Goal: Navigation & Orientation: Find specific page/section

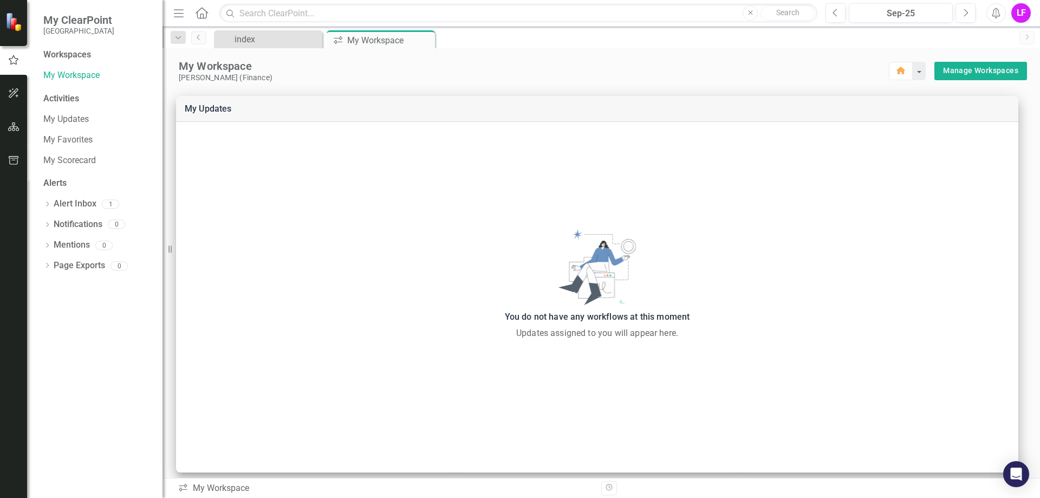
click at [63, 98] on div "Activities" at bounding box center [97, 99] width 108 height 12
click at [257, 39] on div "index" at bounding box center [270, 39] width 71 height 14
click at [368, 40] on div "My Workspace" at bounding box center [376, 41] width 58 height 14
click at [63, 114] on link "My Updates" at bounding box center [97, 119] width 108 height 12
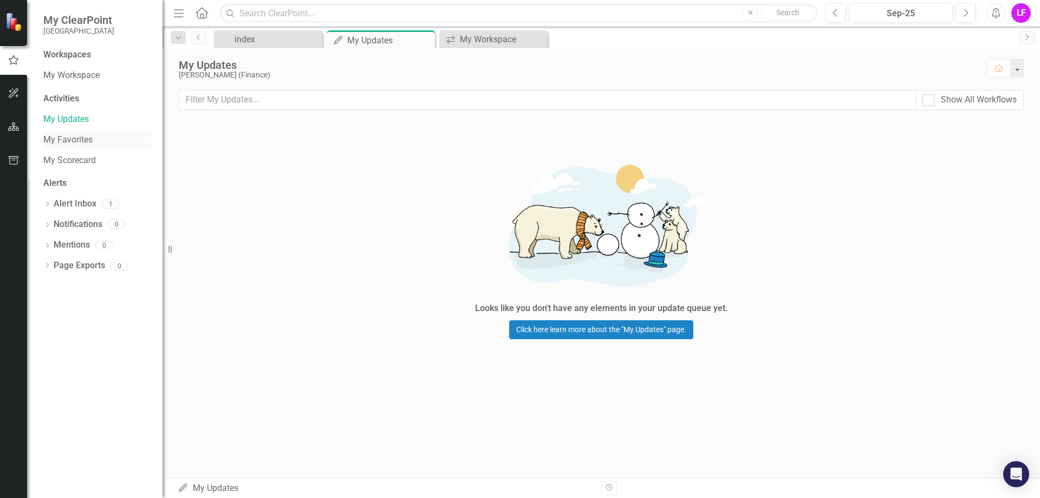
click at [66, 135] on link "My Favorites" at bounding box center [97, 140] width 108 height 12
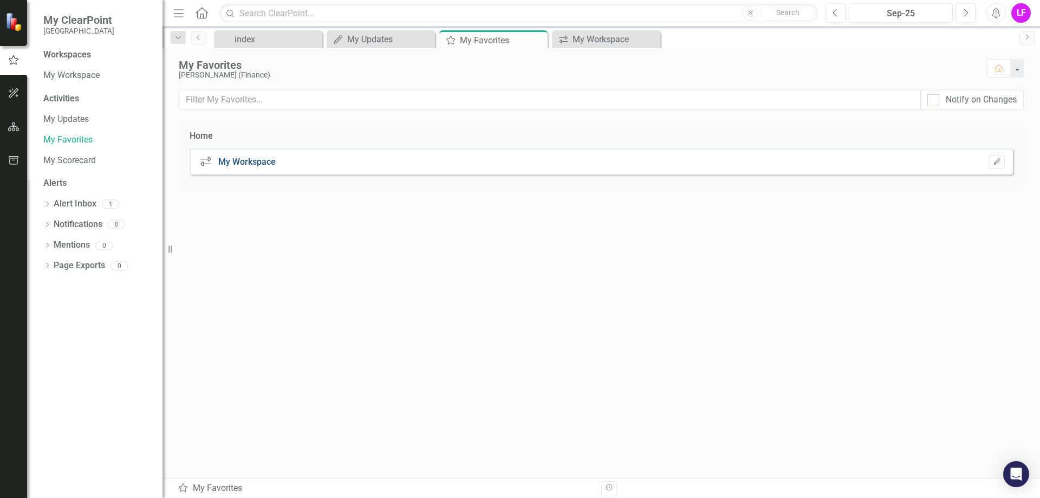
click at [249, 160] on link "My Workspace" at bounding box center [246, 162] width 57 height 10
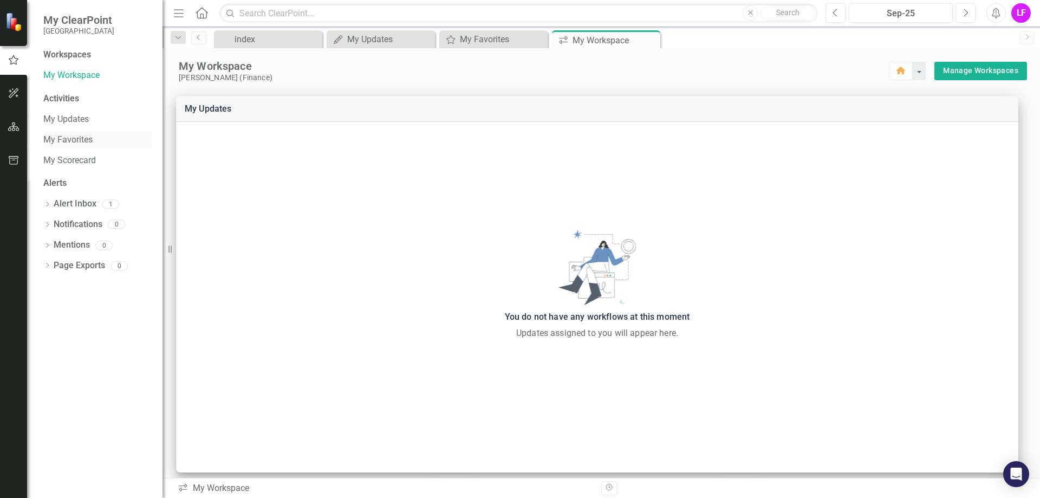
click at [71, 142] on link "My Favorites" at bounding box center [97, 140] width 108 height 12
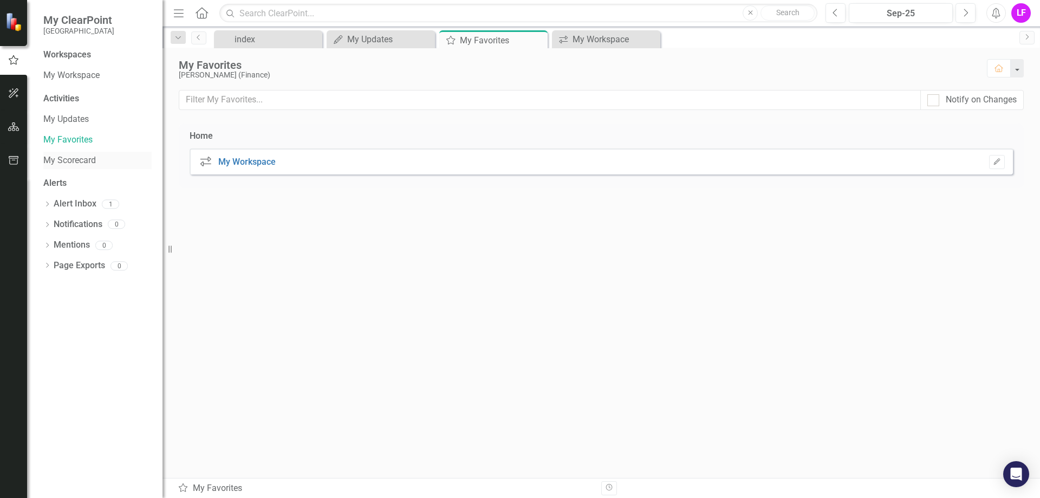
click at [71, 157] on link "My Scorecard" at bounding box center [97, 160] width 108 height 12
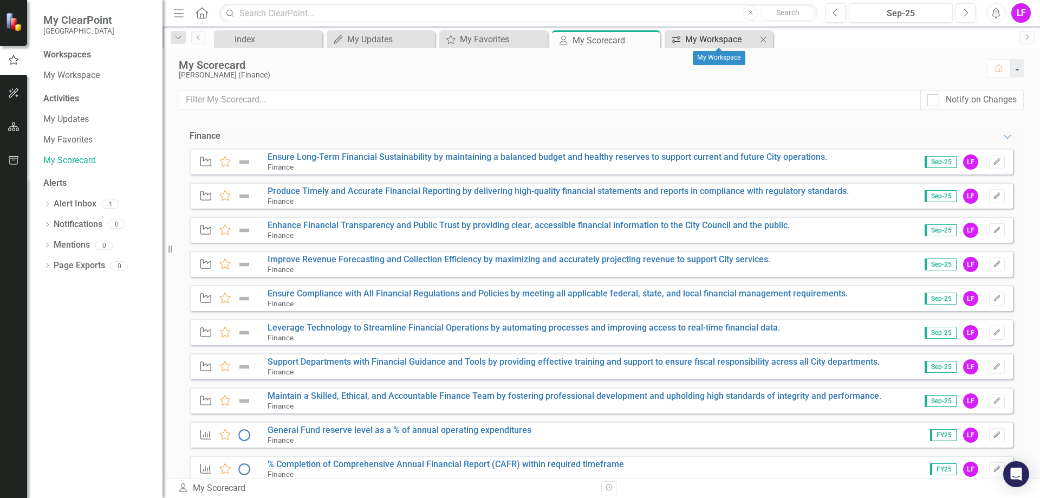
click at [708, 40] on div "My Workspace" at bounding box center [720, 39] width 71 height 14
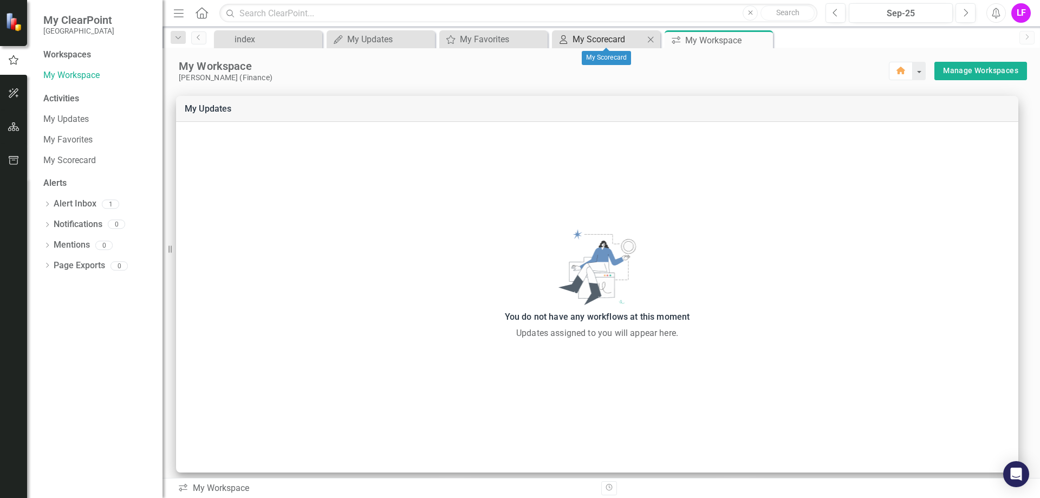
click at [616, 36] on div "My Scorecard" at bounding box center [608, 39] width 71 height 14
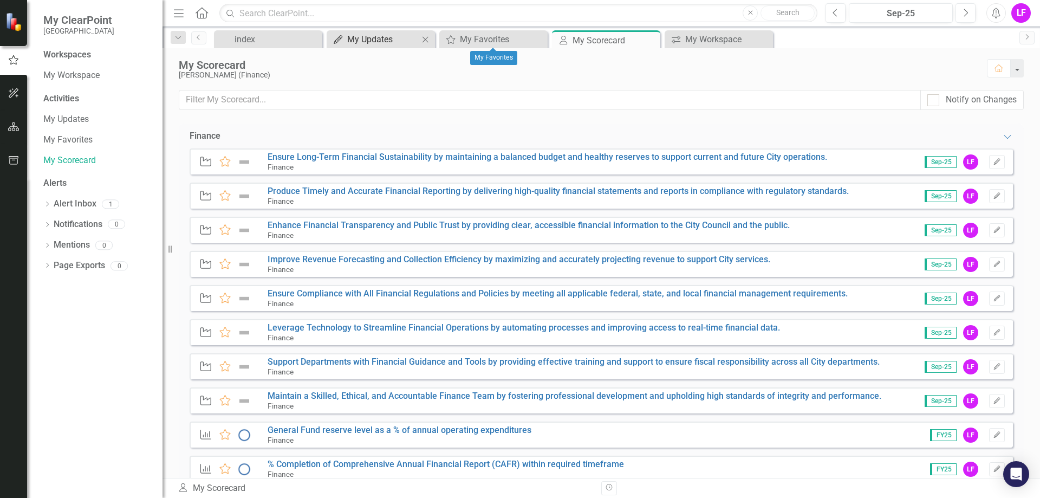
click at [367, 35] on div "My Updates" at bounding box center [382, 39] width 71 height 14
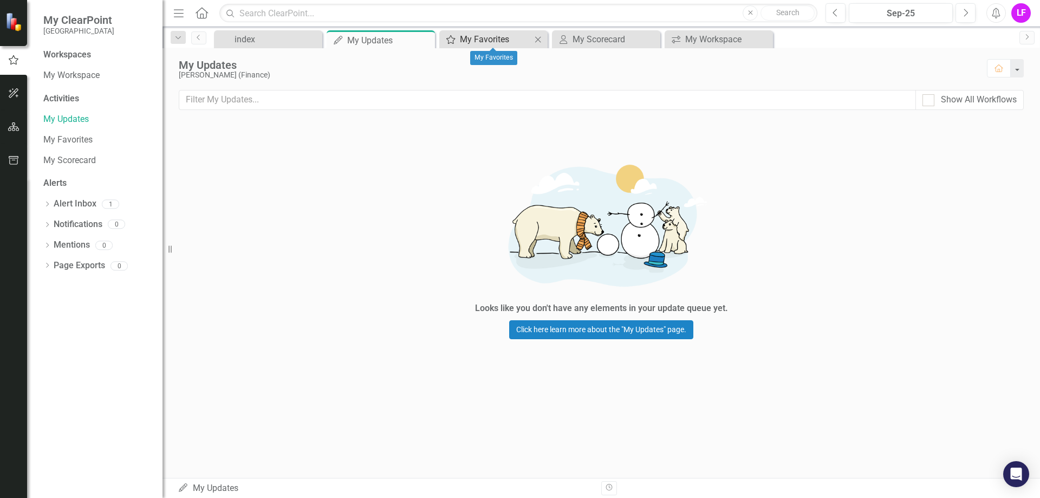
click at [483, 36] on div "My Favorites" at bounding box center [495, 39] width 71 height 14
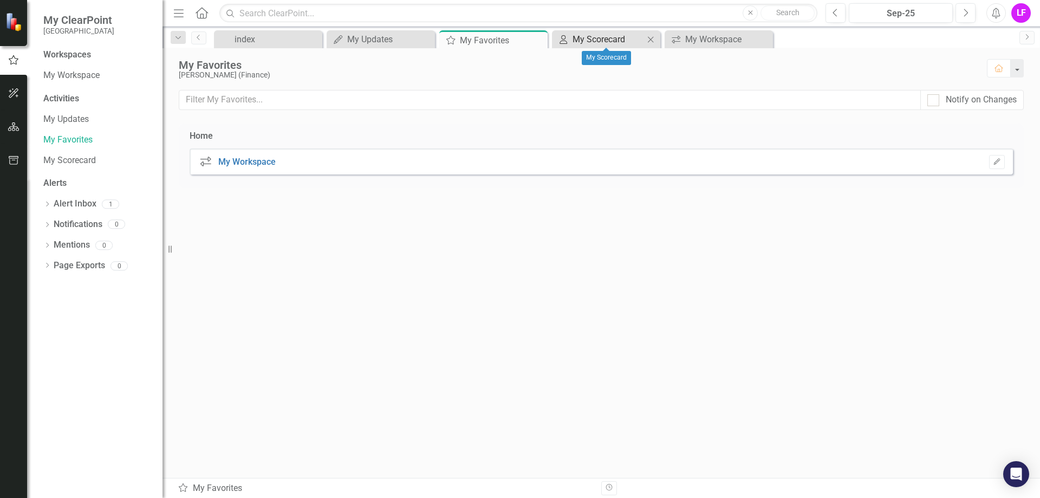
click at [605, 37] on div "My Scorecard" at bounding box center [608, 39] width 71 height 14
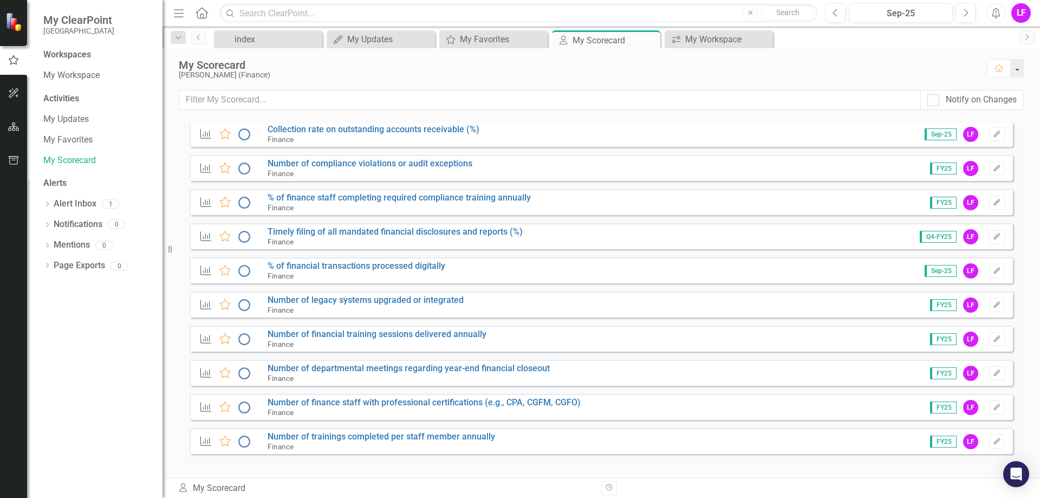
scroll to position [540, 0]
click at [263, 38] on div "index" at bounding box center [270, 39] width 71 height 14
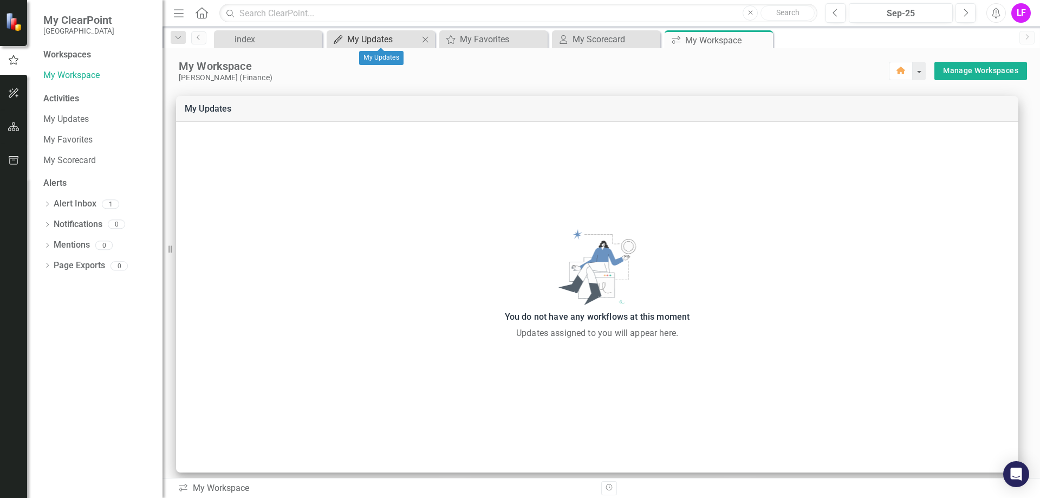
click at [367, 35] on div "My Updates" at bounding box center [382, 39] width 71 height 14
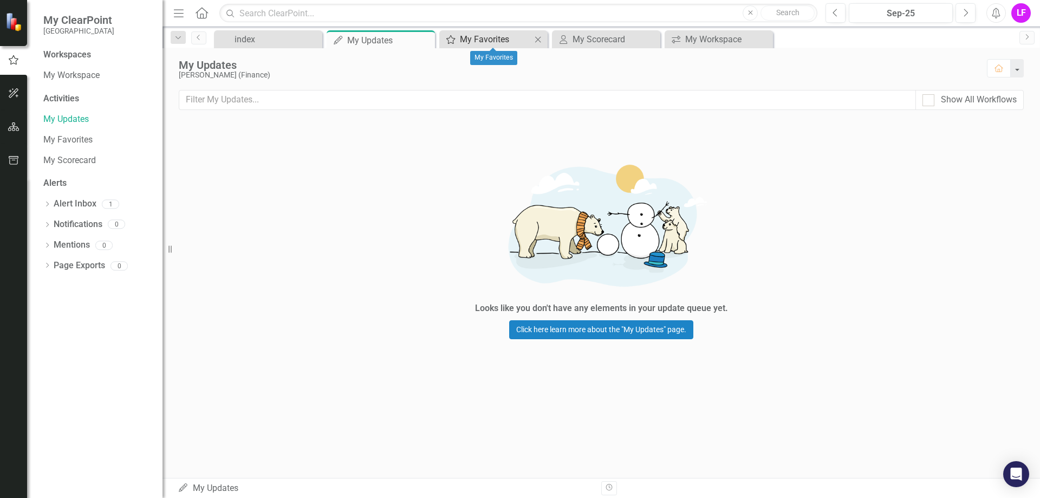
click at [466, 38] on div "My Favorites" at bounding box center [495, 39] width 71 height 14
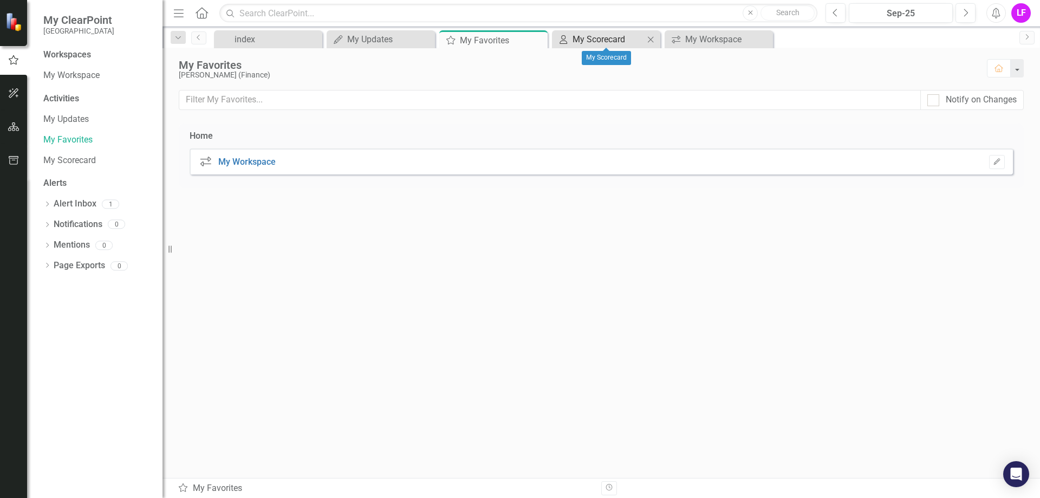
click at [615, 35] on div "My Scorecard" at bounding box center [608, 39] width 71 height 14
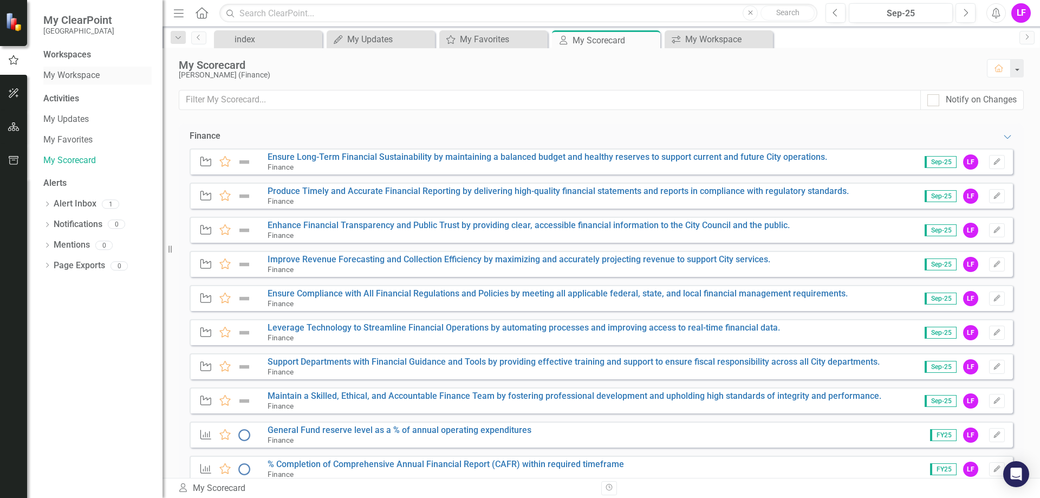
click at [70, 75] on link "My Workspace" at bounding box center [97, 75] width 108 height 12
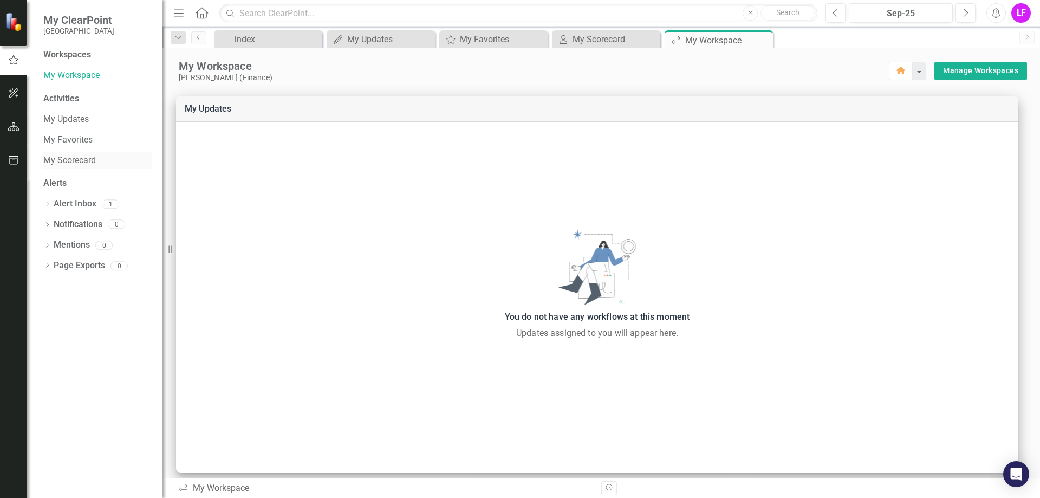
click at [67, 153] on div "My Scorecard" at bounding box center [97, 161] width 108 height 18
click at [75, 160] on link "My Scorecard" at bounding box center [97, 160] width 108 height 12
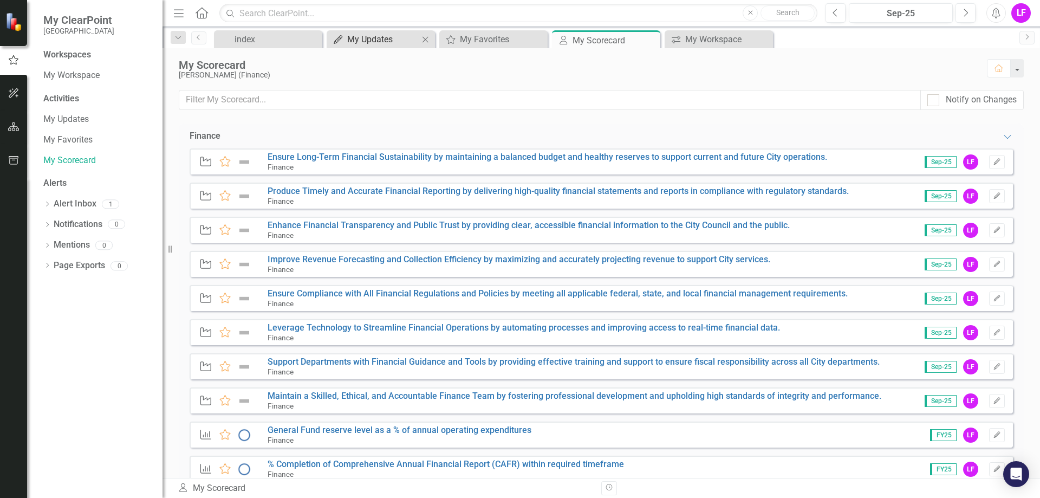
click at [388, 36] on div "My Updates" at bounding box center [382, 39] width 71 height 14
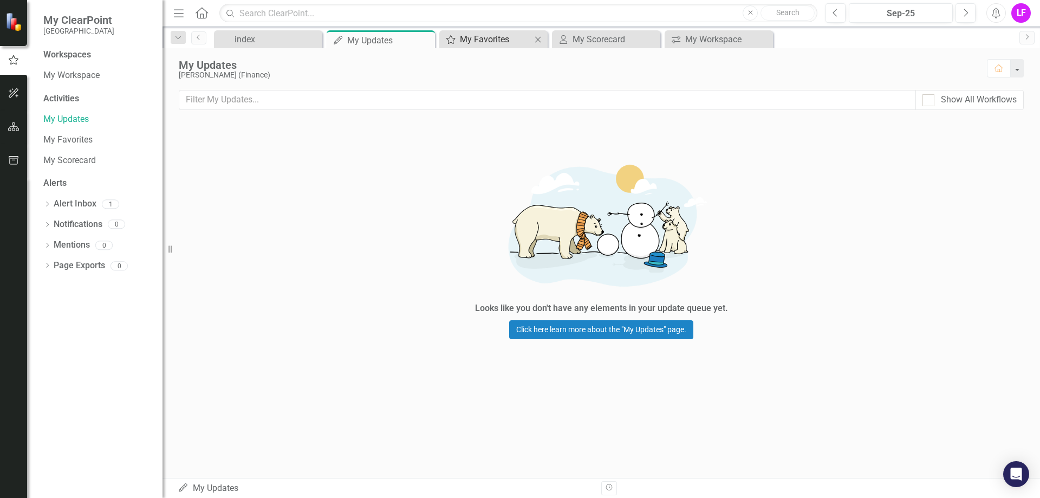
click at [508, 41] on div "My Favorites" at bounding box center [495, 39] width 71 height 14
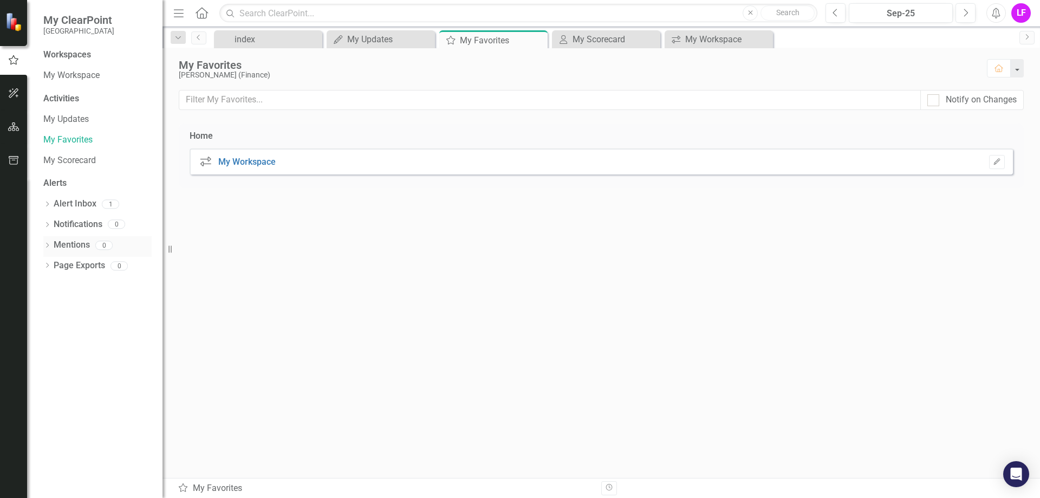
click at [67, 243] on link "Mentions" at bounding box center [72, 245] width 36 height 12
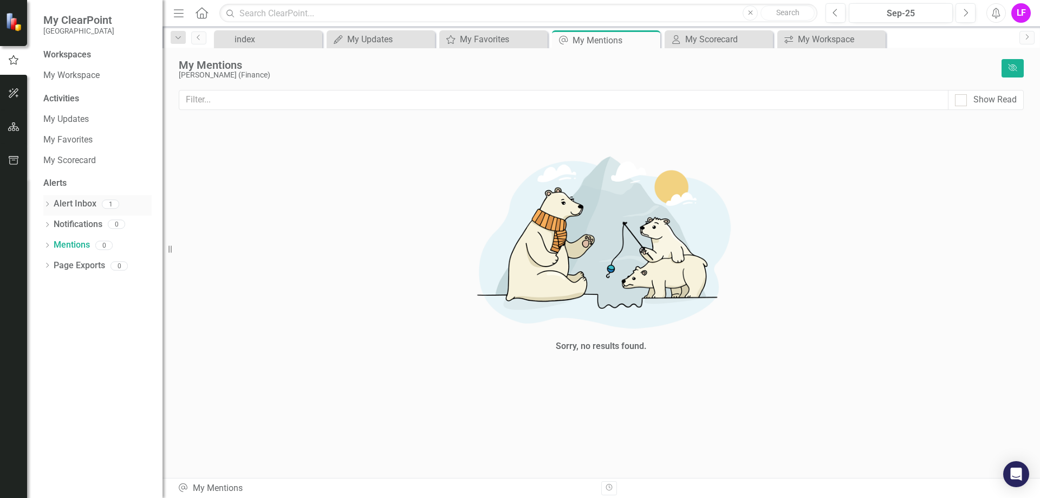
click at [69, 202] on link "Alert Inbox" at bounding box center [75, 204] width 43 height 12
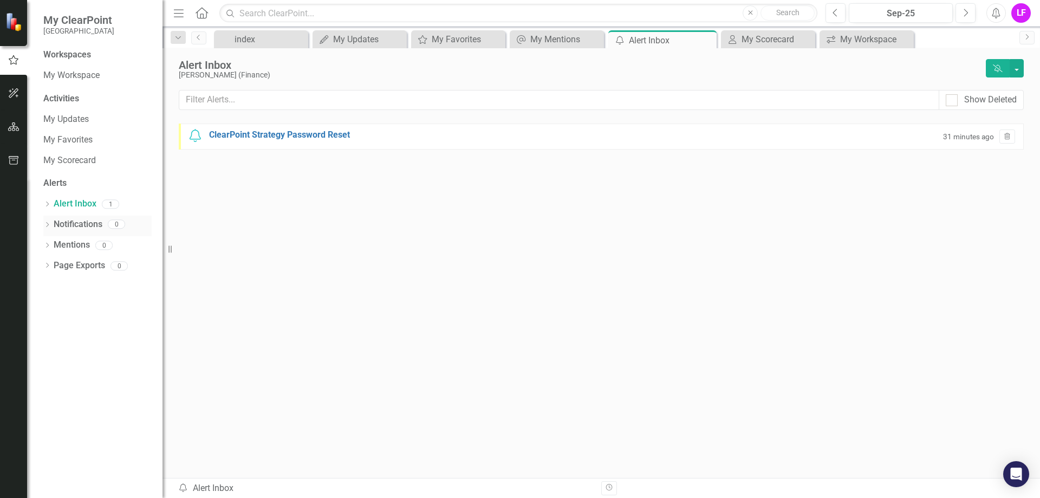
click at [81, 220] on link "Notifications" at bounding box center [78, 224] width 49 height 12
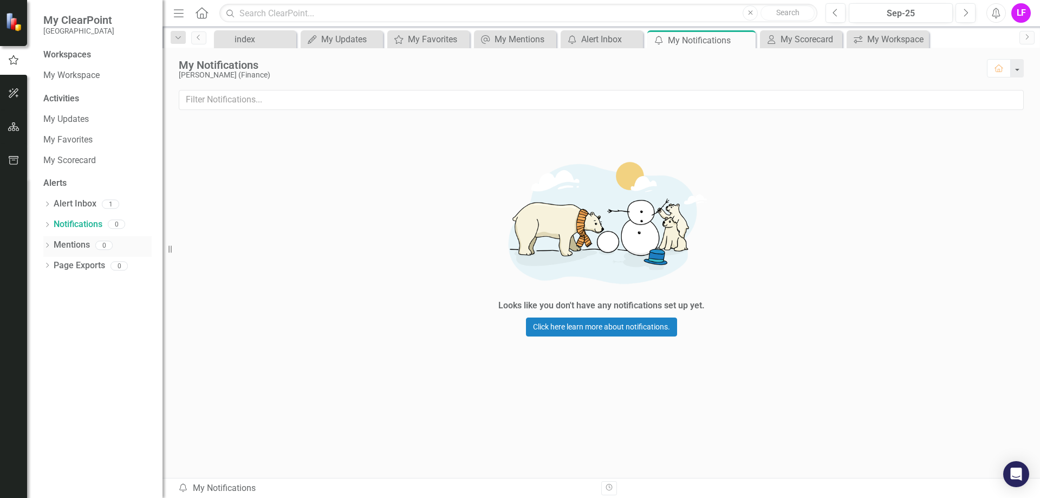
click at [79, 243] on link "Mentions" at bounding box center [72, 245] width 36 height 12
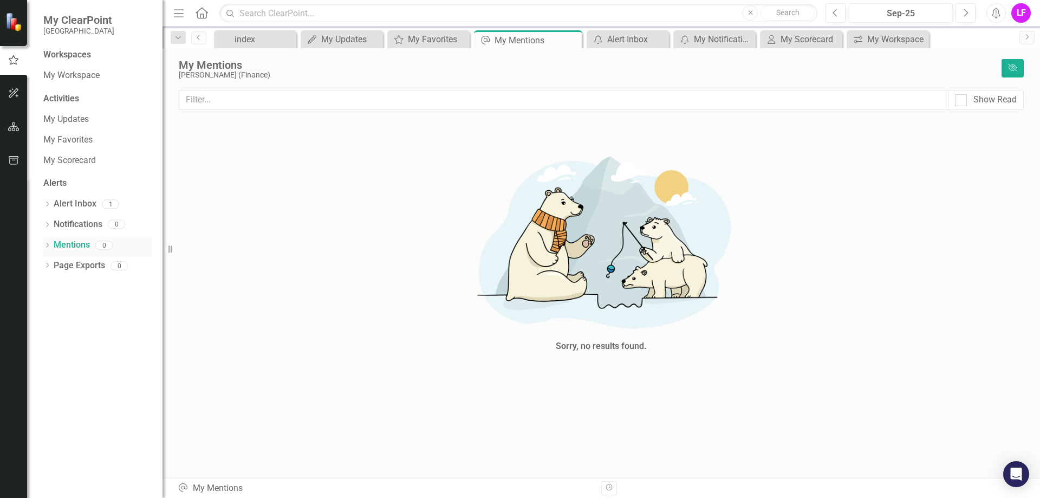
click at [48, 245] on icon at bounding box center [47, 245] width 3 height 5
click at [48, 284] on icon "Dropdown" at bounding box center [47, 286] width 8 height 6
click at [61, 119] on link "My Updates" at bounding box center [97, 119] width 108 height 12
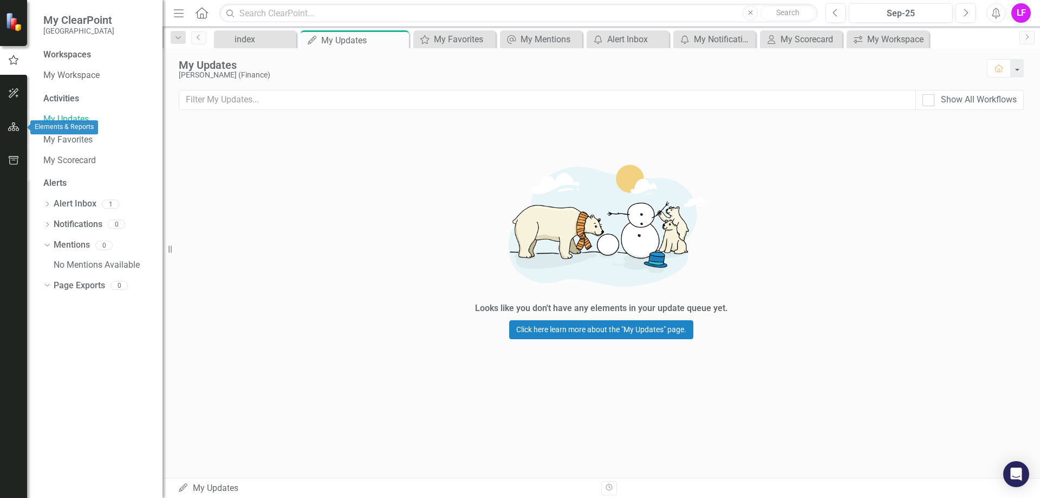
click at [12, 126] on icon "button" at bounding box center [13, 126] width 11 height 9
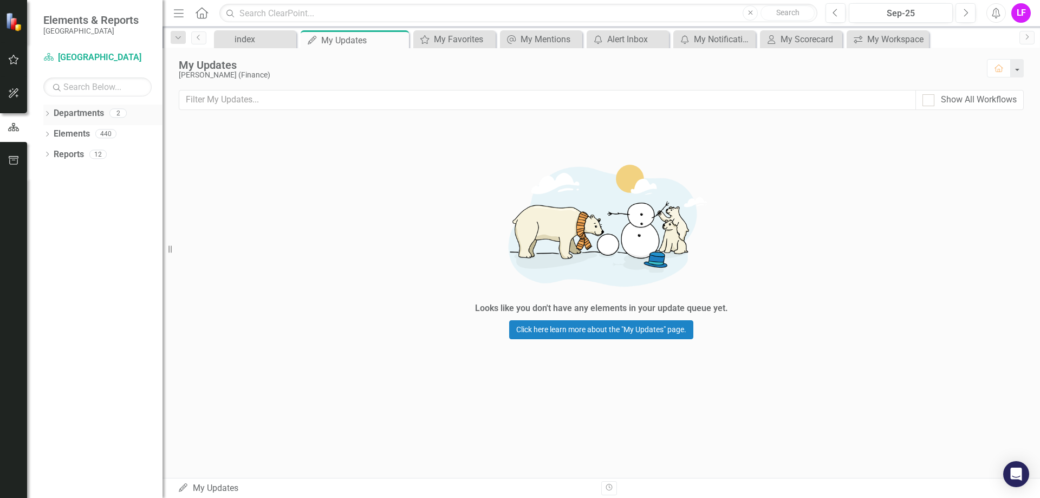
click at [47, 115] on icon "Dropdown" at bounding box center [47, 115] width 8 height 6
click at [52, 134] on icon "Dropdown" at bounding box center [53, 133] width 8 height 6
click at [86, 153] on link "Finance" at bounding box center [116, 154] width 92 height 12
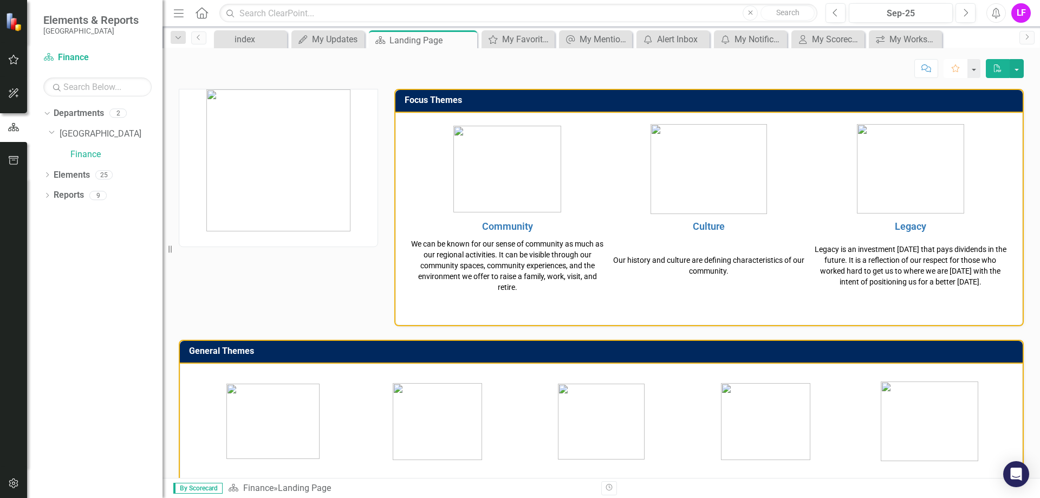
click at [956, 68] on icon "Favorite" at bounding box center [956, 68] width 10 height 8
click at [12, 61] on icon "button" at bounding box center [13, 59] width 11 height 9
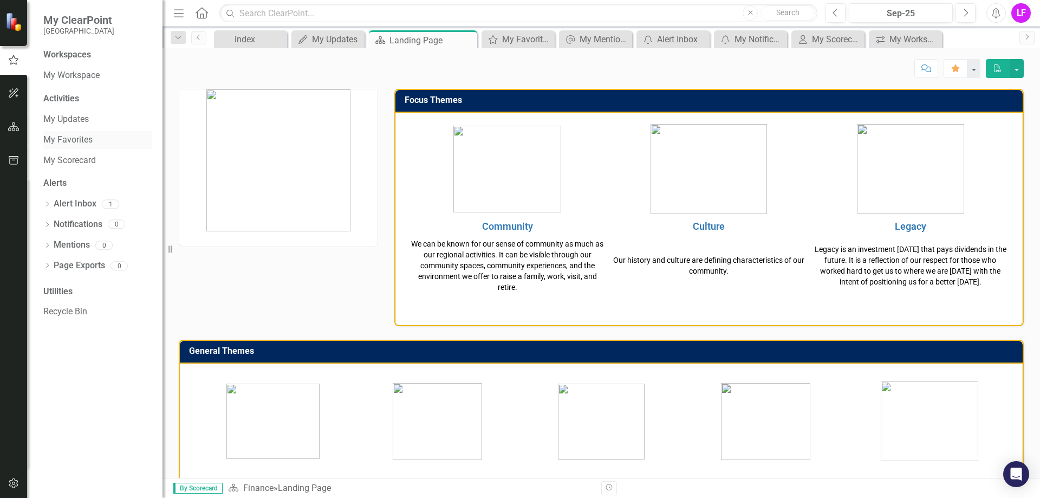
click at [84, 140] on link "My Favorites" at bounding box center [97, 140] width 108 height 12
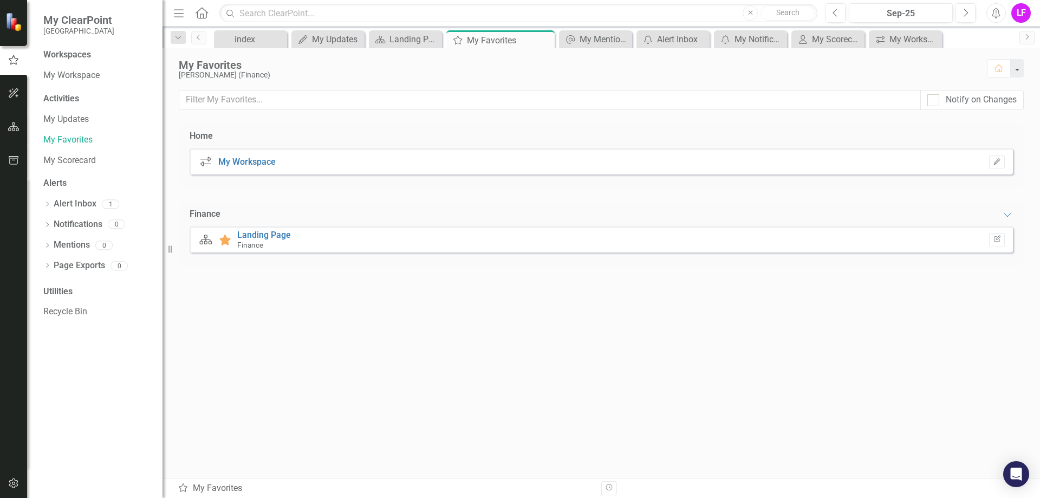
click at [279, 240] on div "Finance" at bounding box center [264, 245] width 54 height 10
click at [248, 237] on link "Landing Page" at bounding box center [264, 235] width 54 height 10
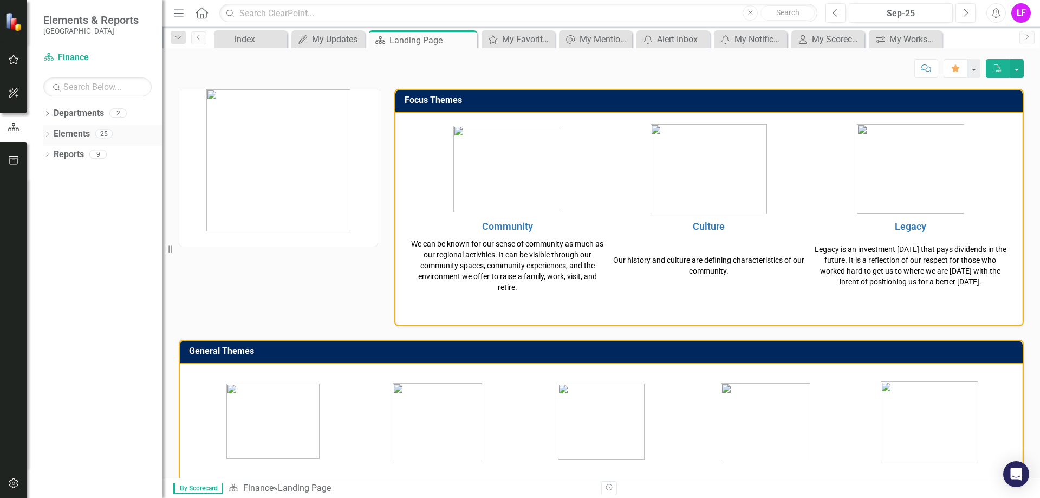
click at [49, 132] on icon "Dropdown" at bounding box center [47, 135] width 8 height 6
click at [44, 216] on icon "Dropdown" at bounding box center [47, 217] width 8 height 6
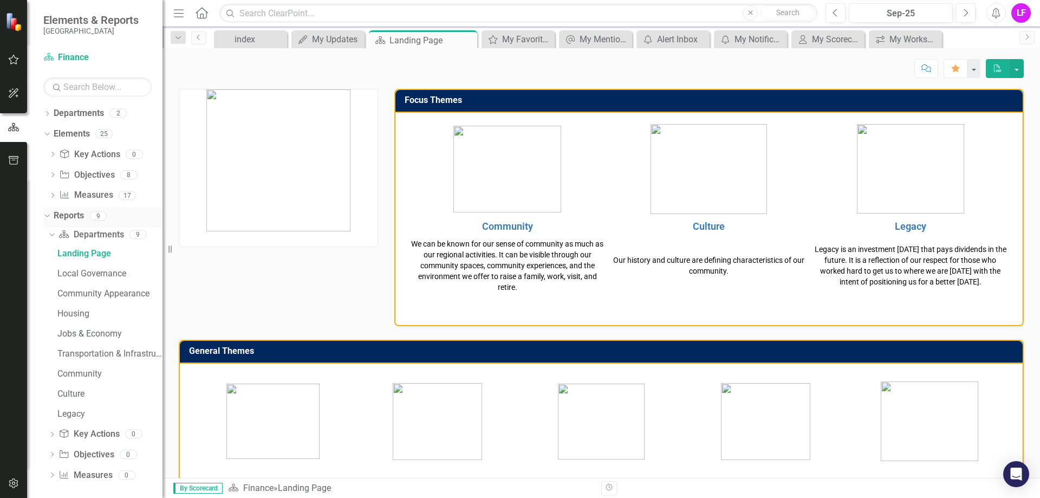
click at [45, 216] on icon "Dropdown" at bounding box center [46, 216] width 6 height 8
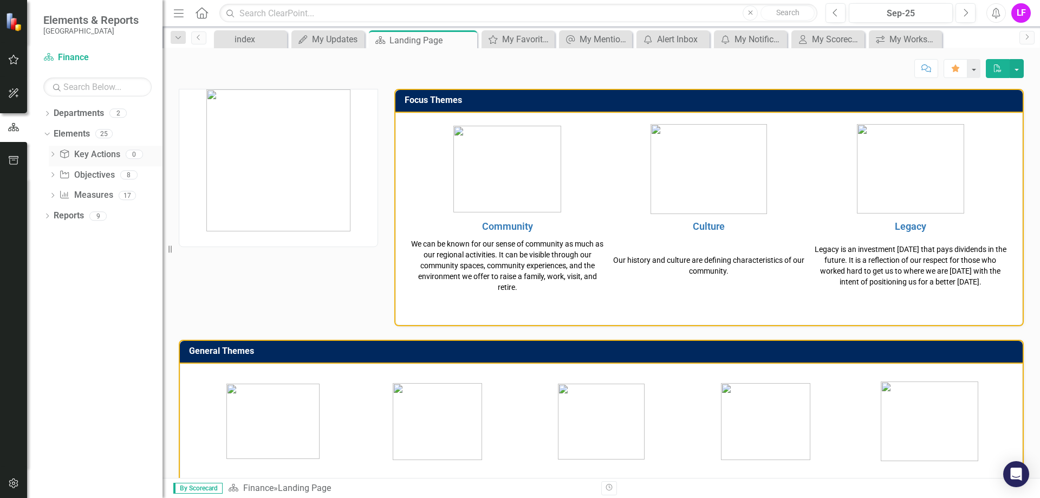
click at [54, 154] on icon "Dropdown" at bounding box center [53, 155] width 8 height 6
click at [55, 175] on icon "Dropdown" at bounding box center [53, 176] width 8 height 6
click at [55, 175] on div "Dropdown" at bounding box center [50, 175] width 9 height 8
click at [53, 193] on icon "Dropdown" at bounding box center [53, 196] width 8 height 6
click at [54, 193] on icon "Dropdown" at bounding box center [51, 195] width 6 height 8
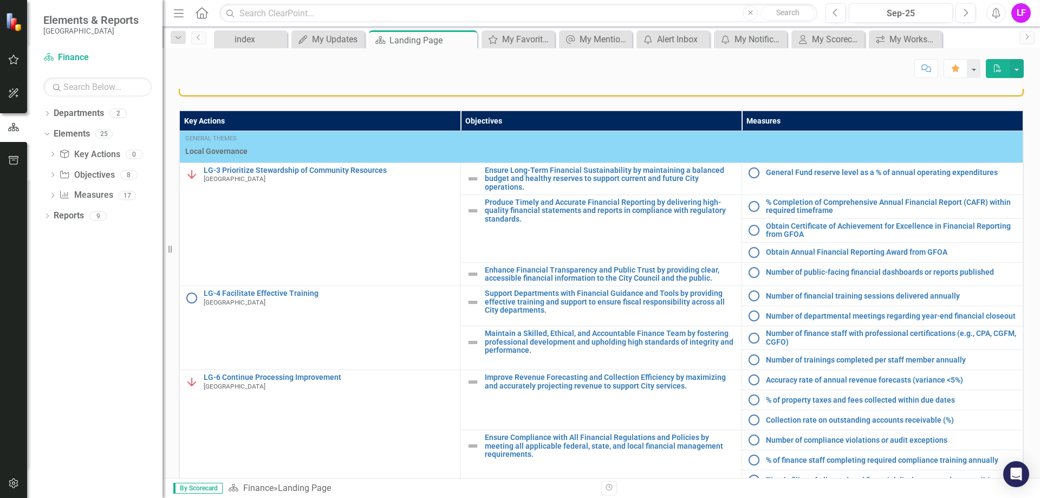
scroll to position [549, 0]
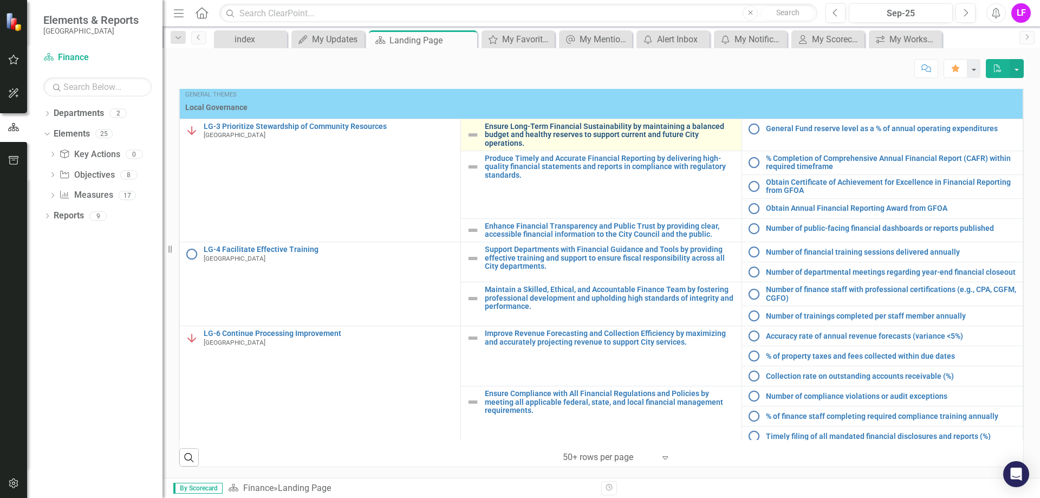
click at [517, 126] on link "Ensure Long-Term Financial Sustainability by maintaining a balanced budget and …" at bounding box center [610, 134] width 251 height 25
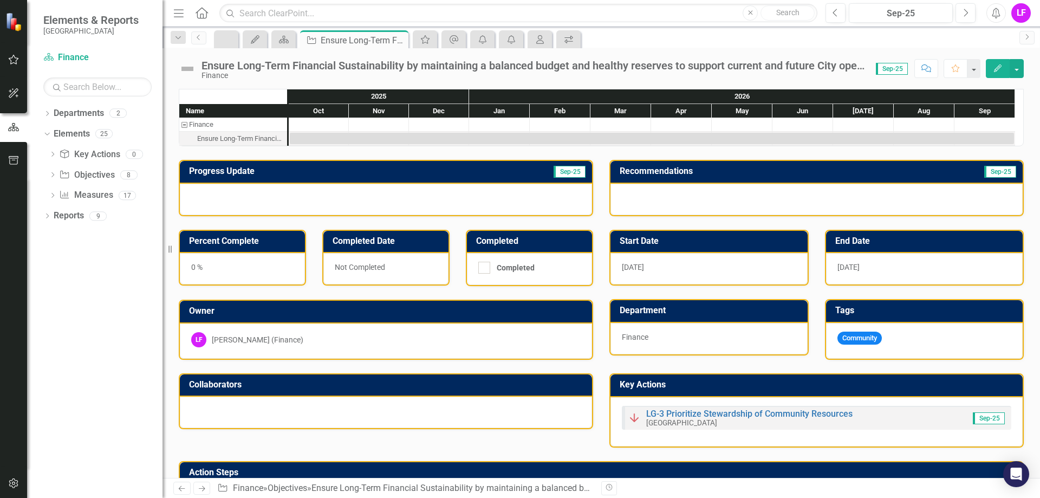
click at [187, 68] on img at bounding box center [187, 68] width 17 height 17
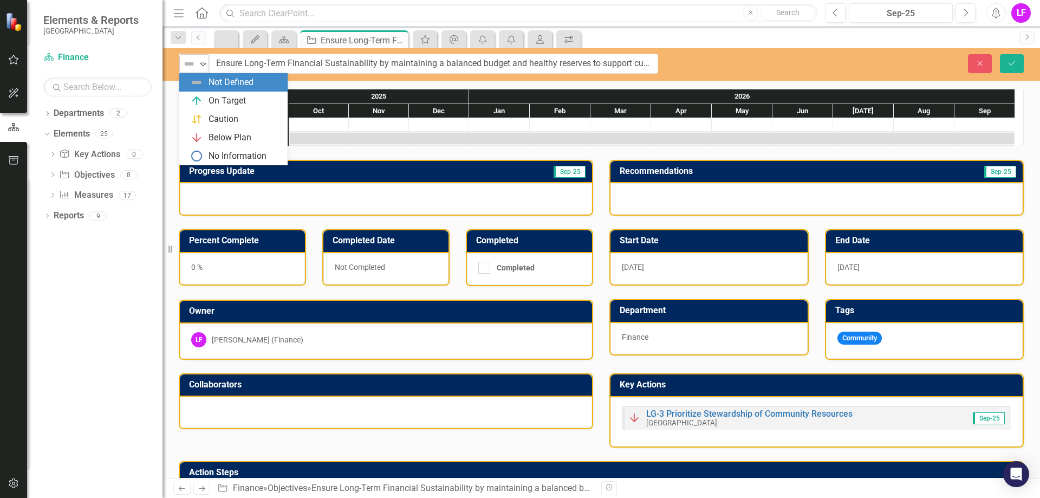
click at [202, 64] on icon at bounding box center [202, 64] width 5 height 3
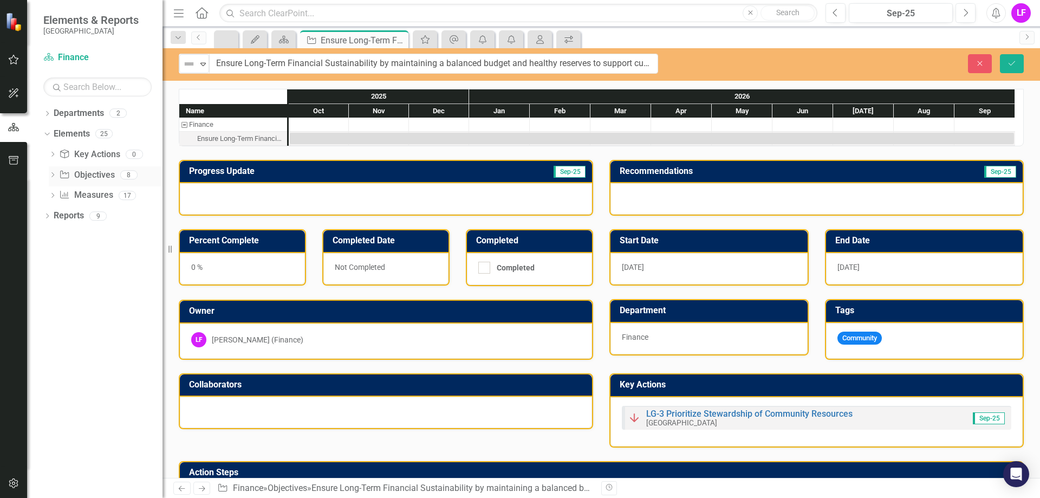
click at [53, 177] on icon "Dropdown" at bounding box center [53, 176] width 8 height 6
click at [203, 66] on icon at bounding box center [202, 64] width 5 height 3
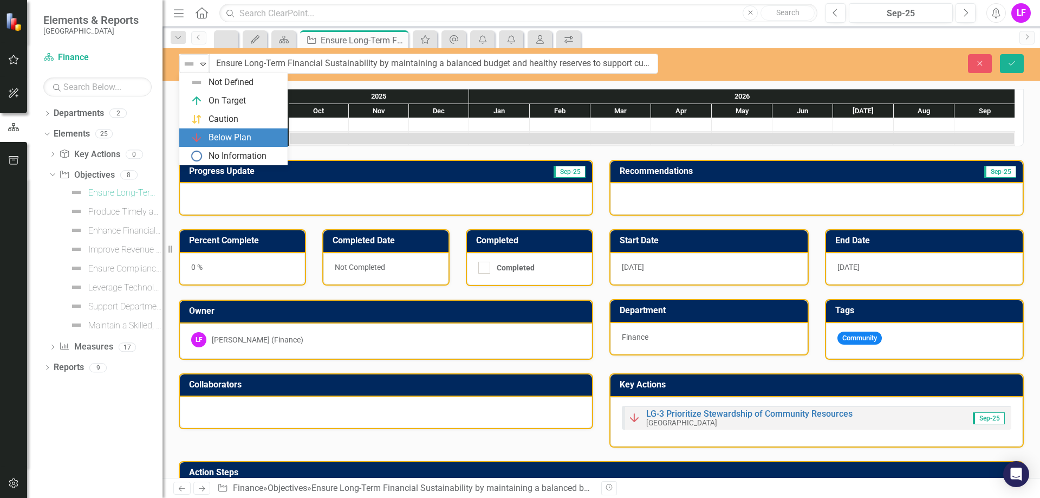
click at [370, 152] on div "Progress Update Sep-25" at bounding box center [386, 181] width 431 height 70
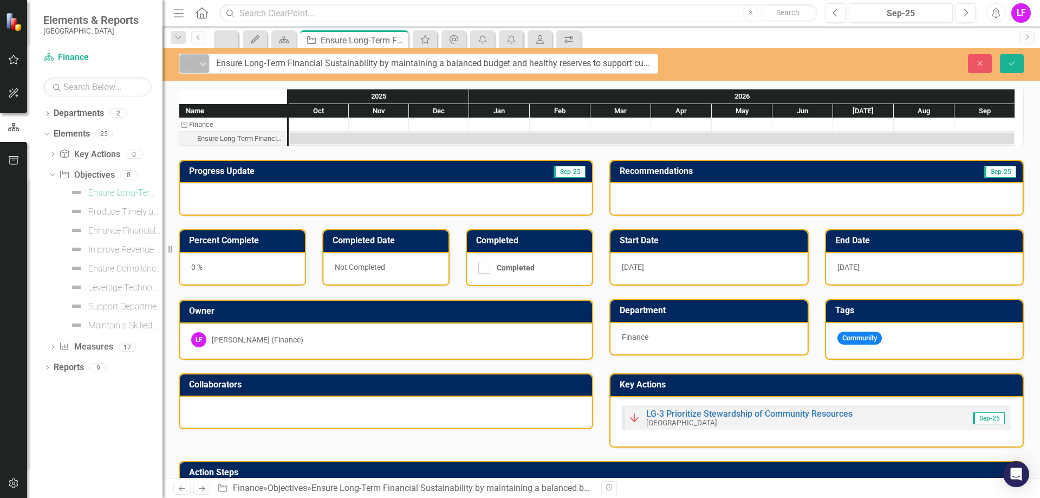
click at [204, 65] on icon "Expand" at bounding box center [203, 64] width 11 height 9
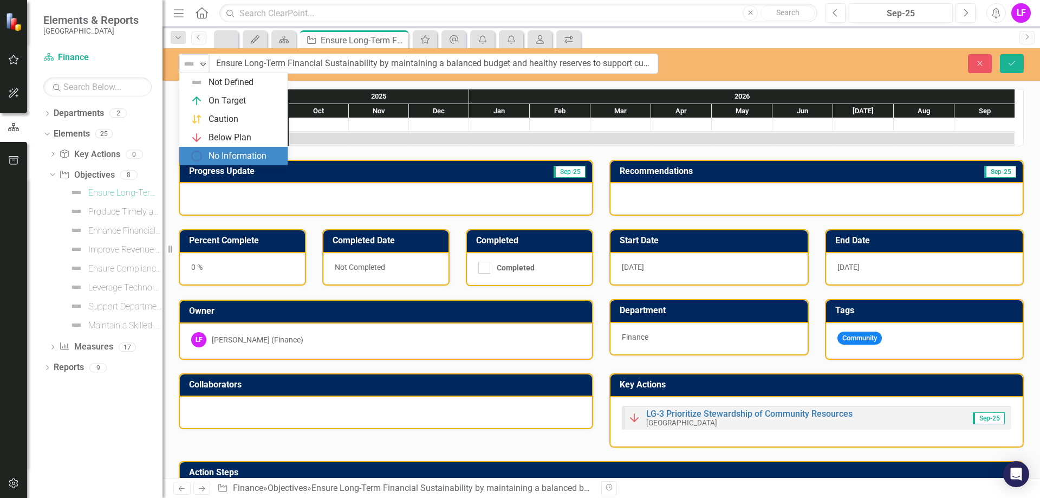
click at [219, 171] on h3 "Progress Update" at bounding box center [321, 171] width 264 height 10
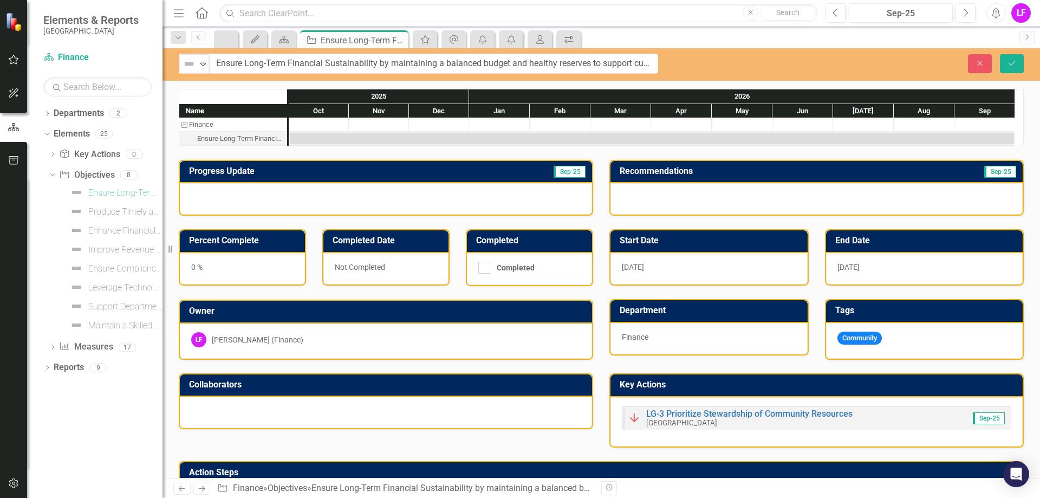
click at [220, 170] on h3 "Progress Update" at bounding box center [321, 171] width 264 height 10
click at [224, 171] on h3 "Progress Update" at bounding box center [321, 171] width 264 height 10
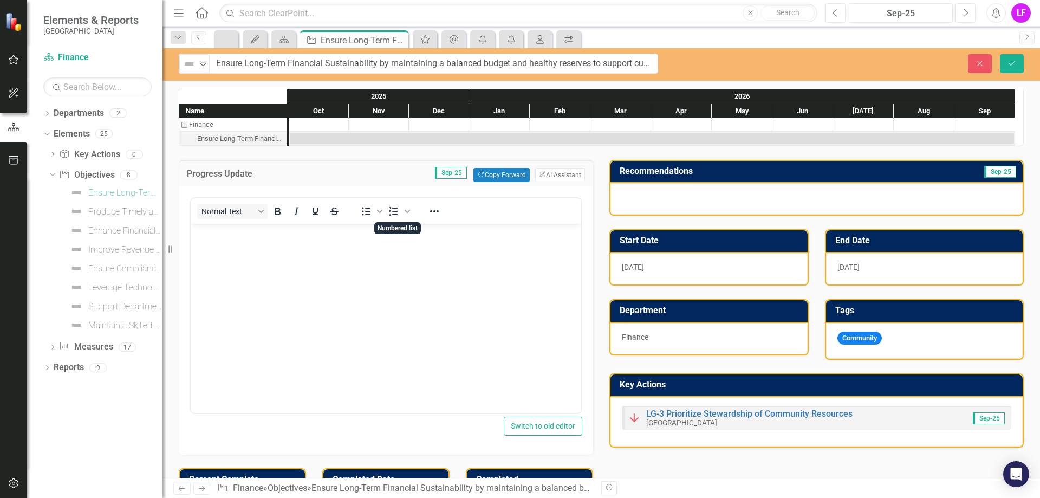
click at [284, 271] on body "Rich Text Area. Press ALT-0 for help." at bounding box center [386, 304] width 391 height 162
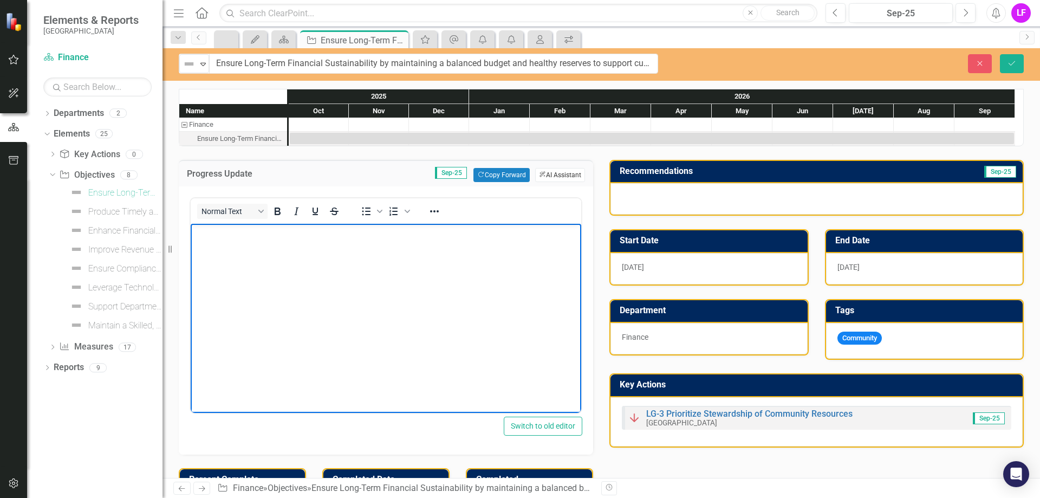
click at [550, 175] on button "ClearPoint AI AI Assistant" at bounding box center [560, 175] width 50 height 14
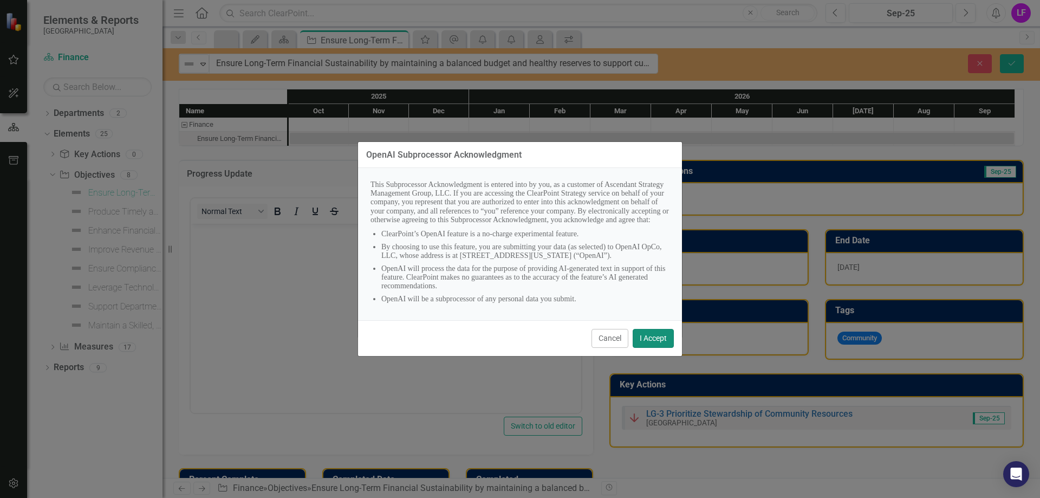
click at [653, 344] on button "I Accept" at bounding box center [653, 338] width 41 height 19
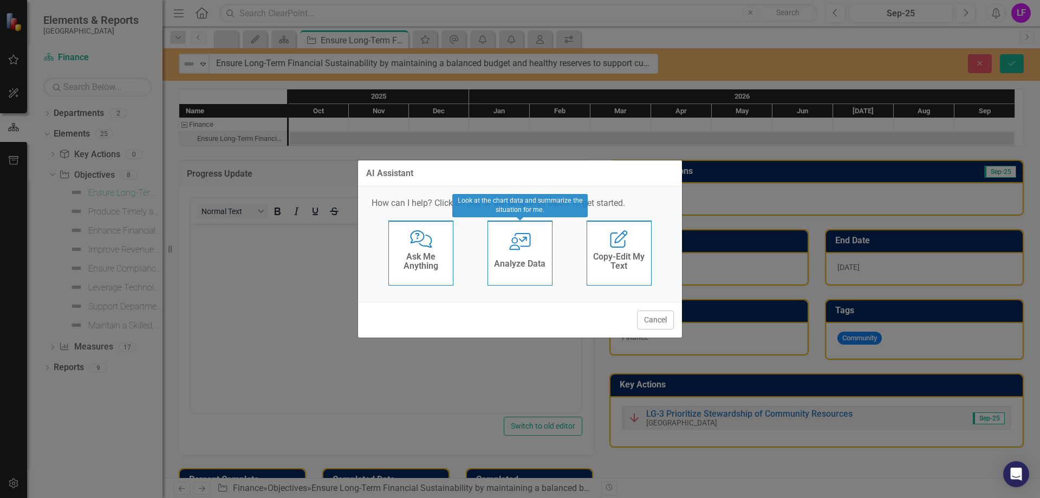
click at [526, 262] on h4 "Analyze Data" at bounding box center [519, 264] width 51 height 10
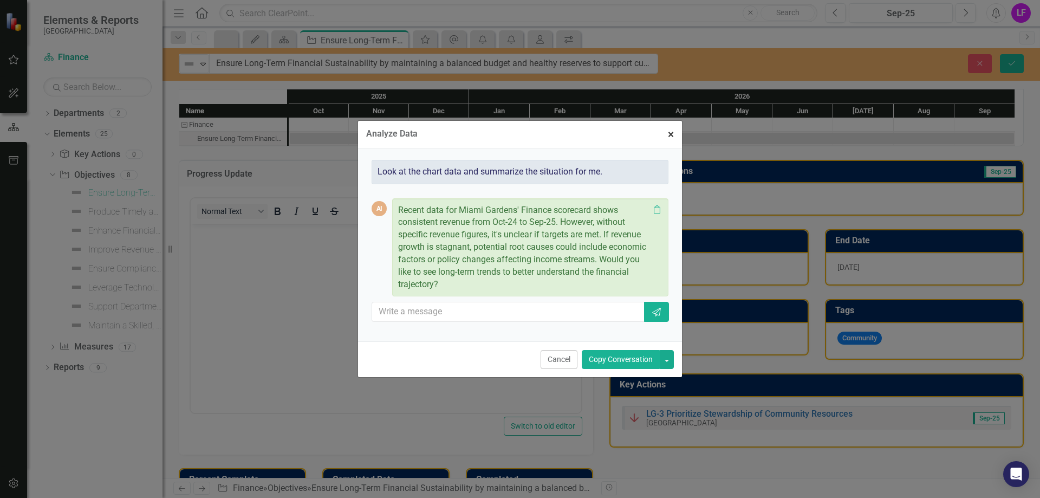
click at [673, 134] on span "×" at bounding box center [671, 134] width 6 height 13
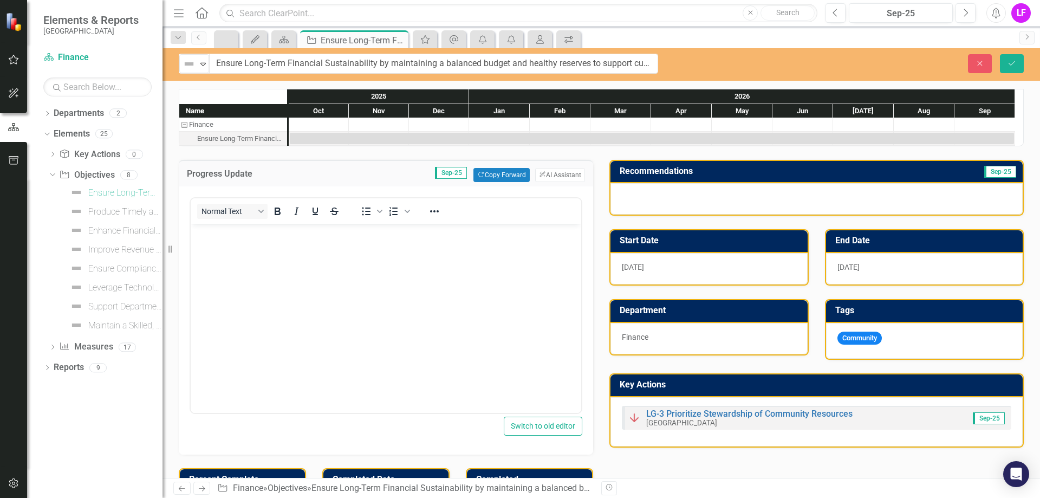
click at [665, 170] on h3 "Recommendations" at bounding box center [757, 171] width 274 height 10
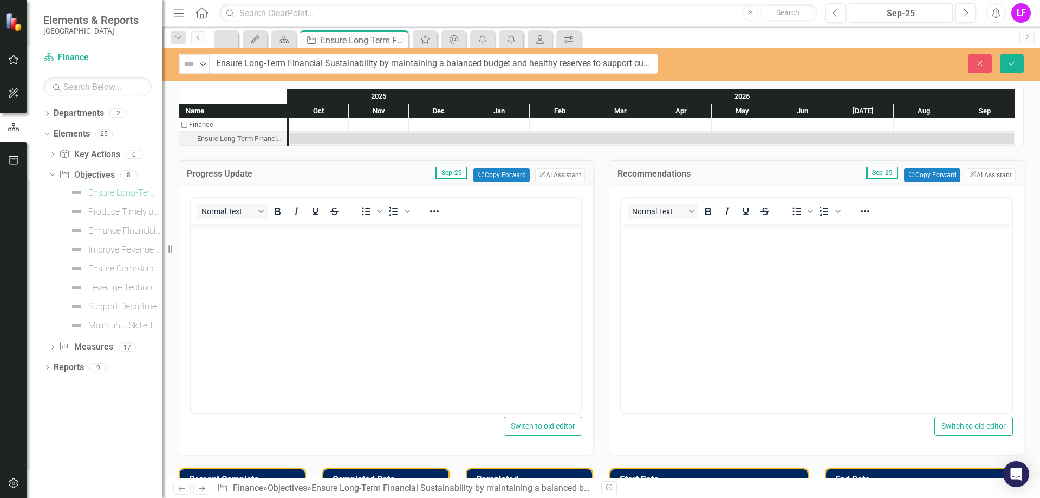
click at [223, 173] on h3 "Progress Update" at bounding box center [247, 174] width 121 height 10
click at [170, 249] on icon "Resize" at bounding box center [172, 249] width 11 height 9
click at [184, 124] on div "Finance" at bounding box center [184, 125] width 10 height 14
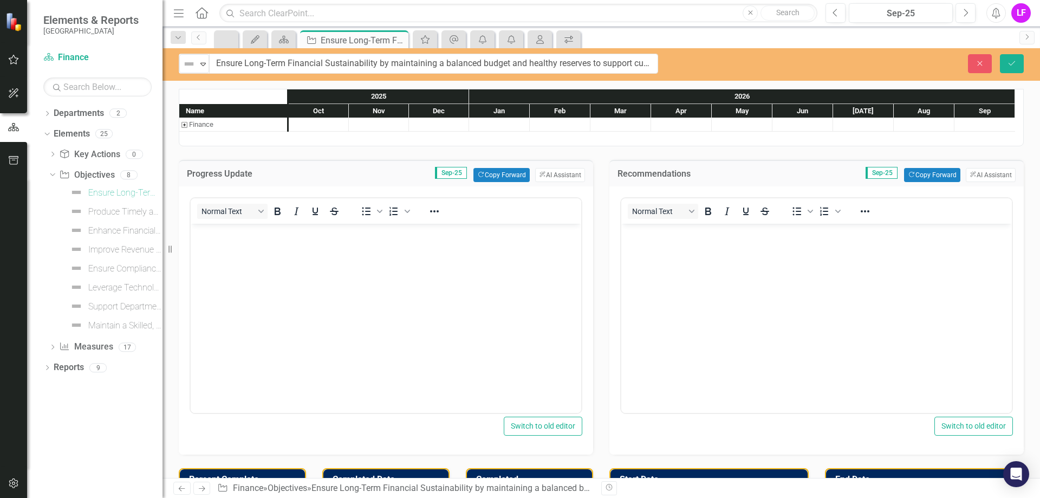
click at [185, 125] on div "Finance" at bounding box center [184, 125] width 10 height 14
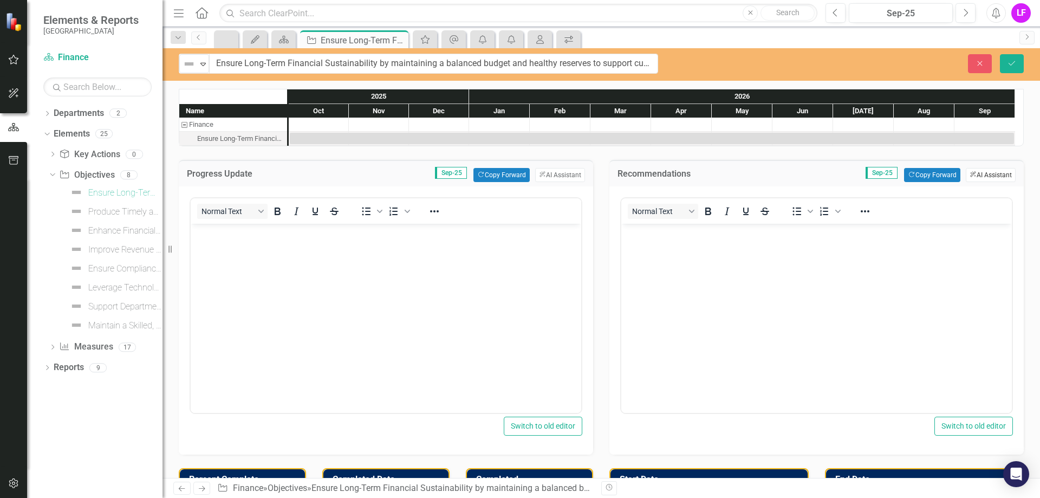
click at [976, 172] on button "ClearPoint AI AI Assistant" at bounding box center [991, 175] width 50 height 14
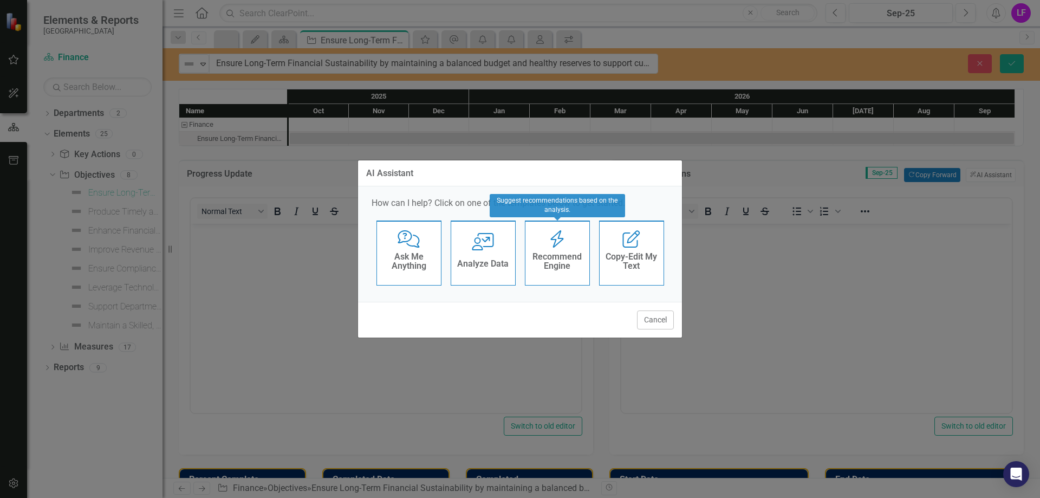
click at [557, 262] on h4 "Recommend Engine" at bounding box center [557, 261] width 53 height 19
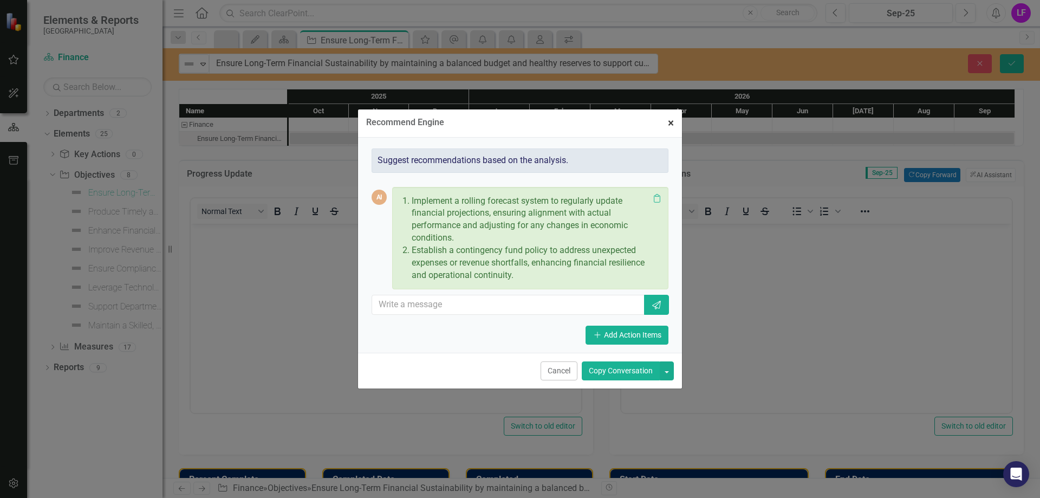
click at [669, 122] on span "×" at bounding box center [671, 122] width 6 height 13
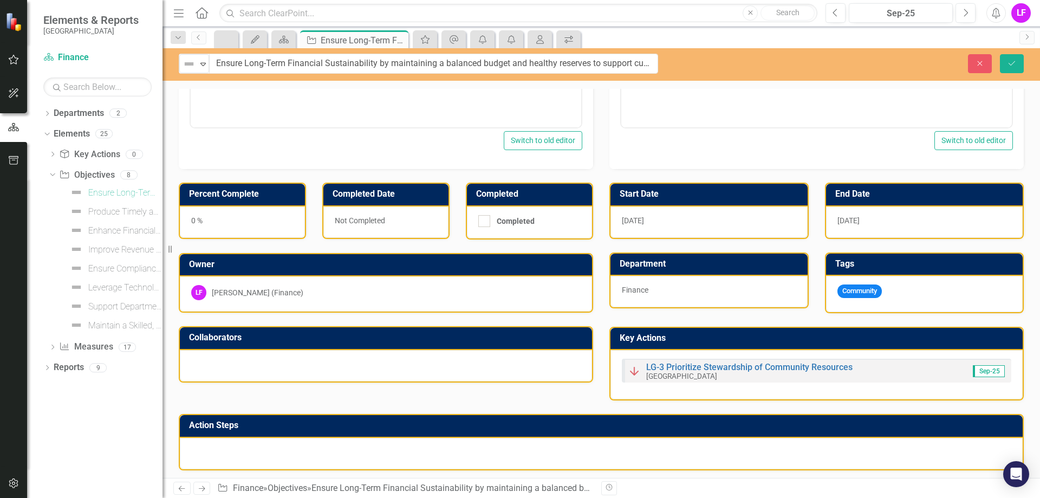
scroll to position [289, 0]
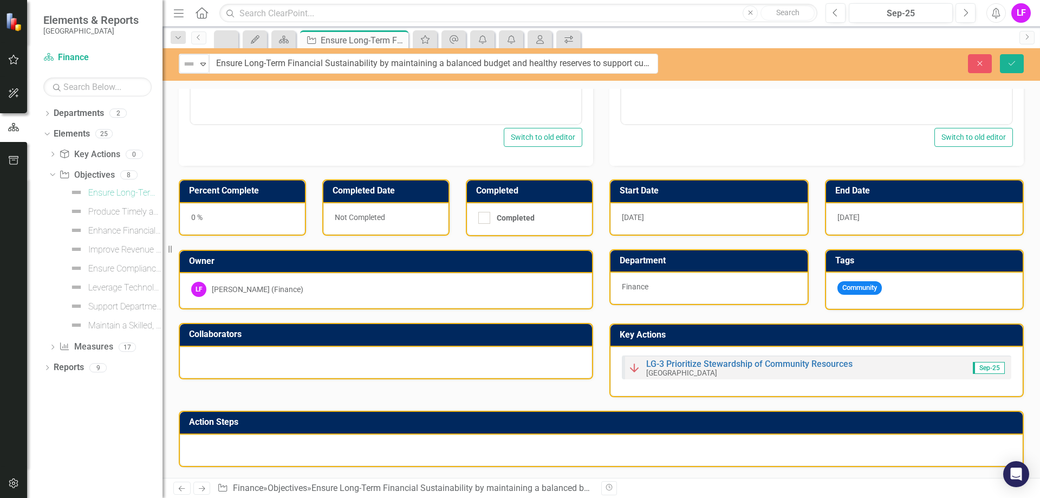
click at [251, 446] on div at bounding box center [601, 449] width 843 height 31
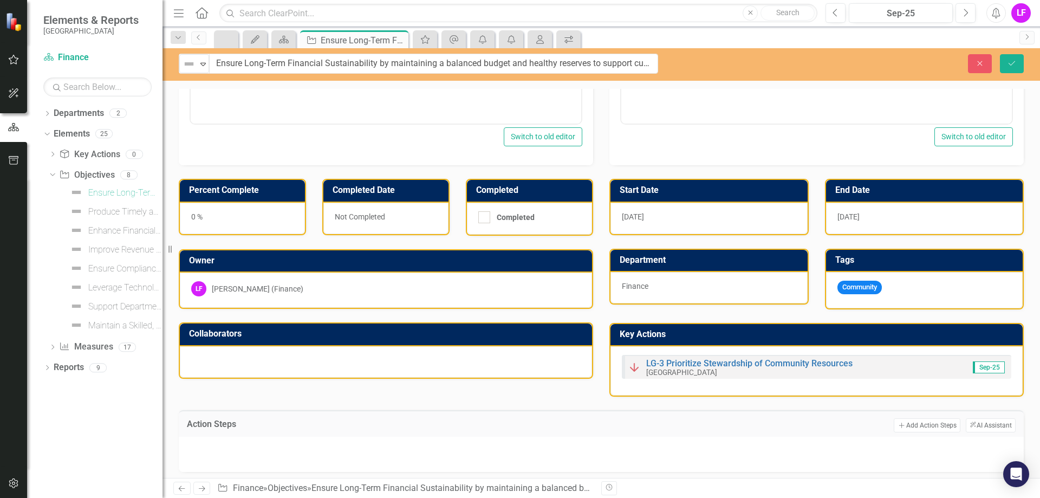
scroll to position [295, 0]
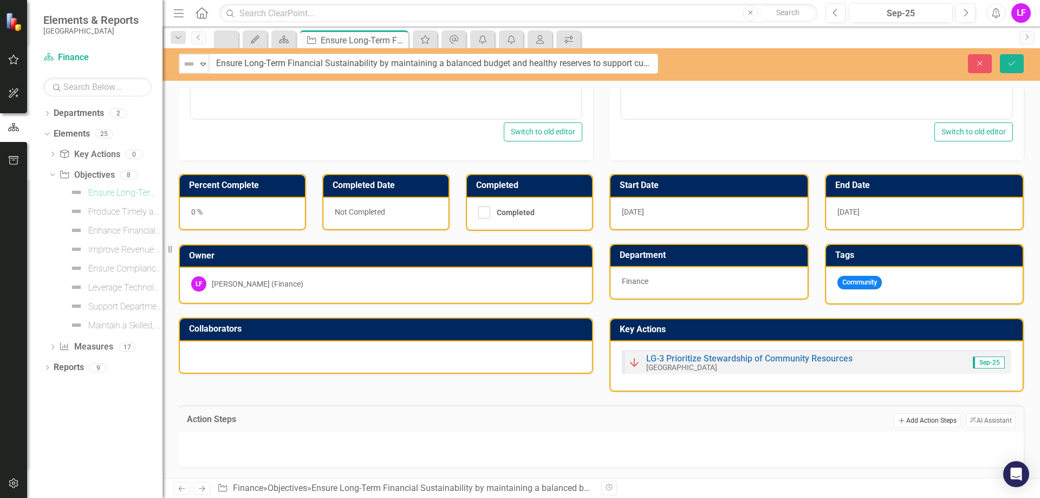
click at [900, 420] on button "Add Add Action Steps" at bounding box center [927, 420] width 66 height 14
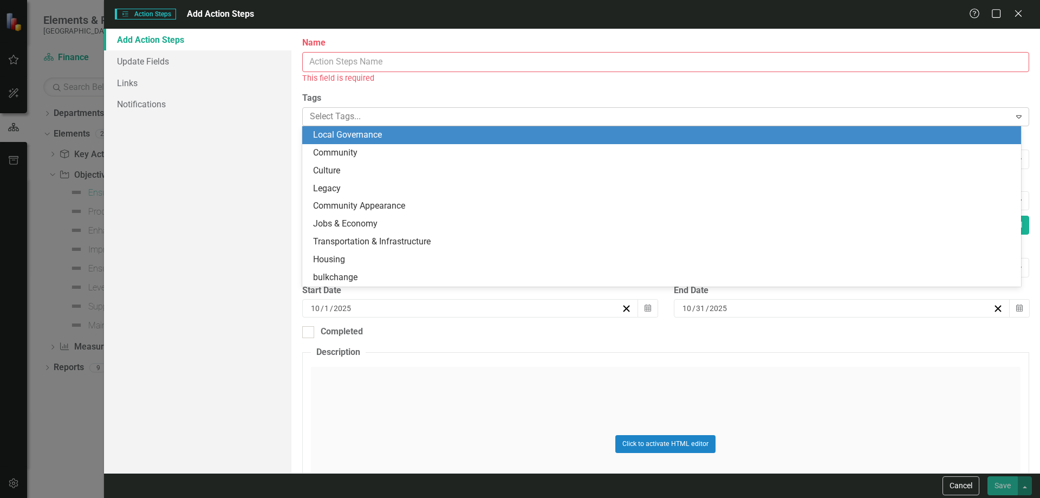
click at [335, 121] on div at bounding box center [657, 116] width 705 height 15
click at [442, 105] on div "Tags 9 results available. Use Up and Down to choose options, press Enter to sel…" at bounding box center [665, 109] width 727 height 34
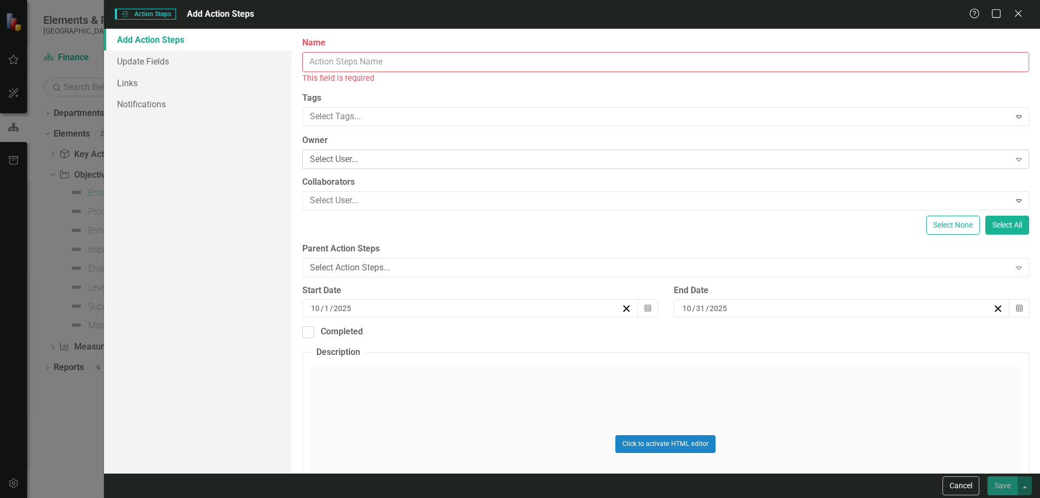
click at [391, 154] on div "Select User..." at bounding box center [660, 159] width 700 height 12
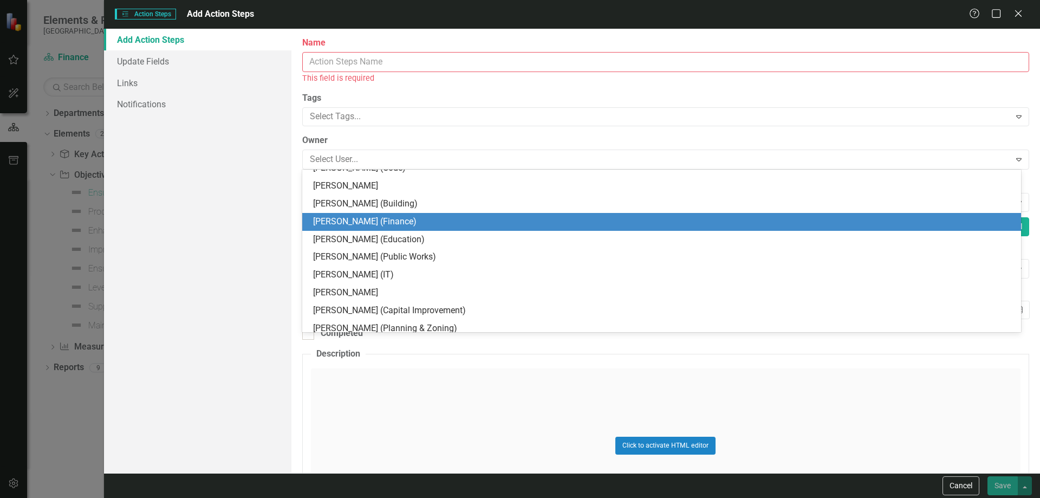
scroll to position [108, 0]
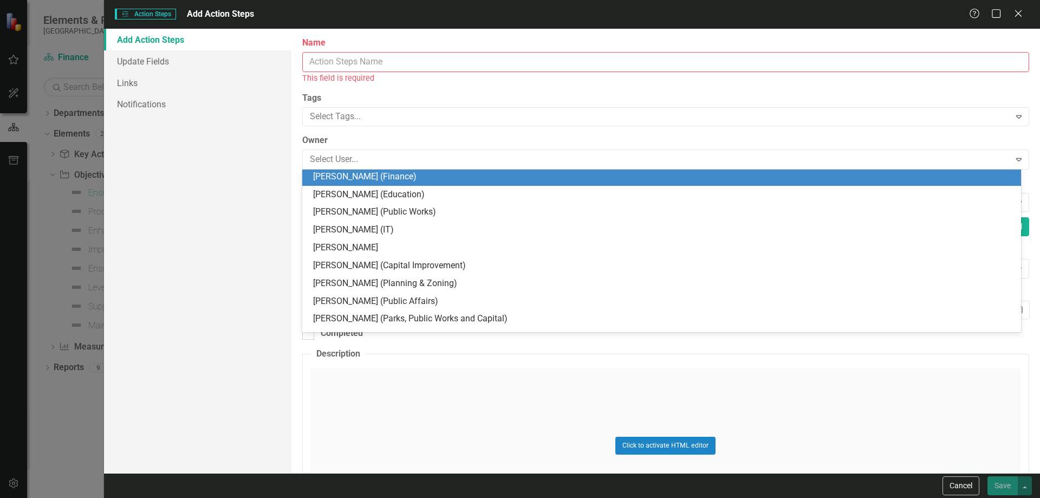
click at [406, 179] on div "[PERSON_NAME] (Finance)" at bounding box center [663, 177] width 701 height 12
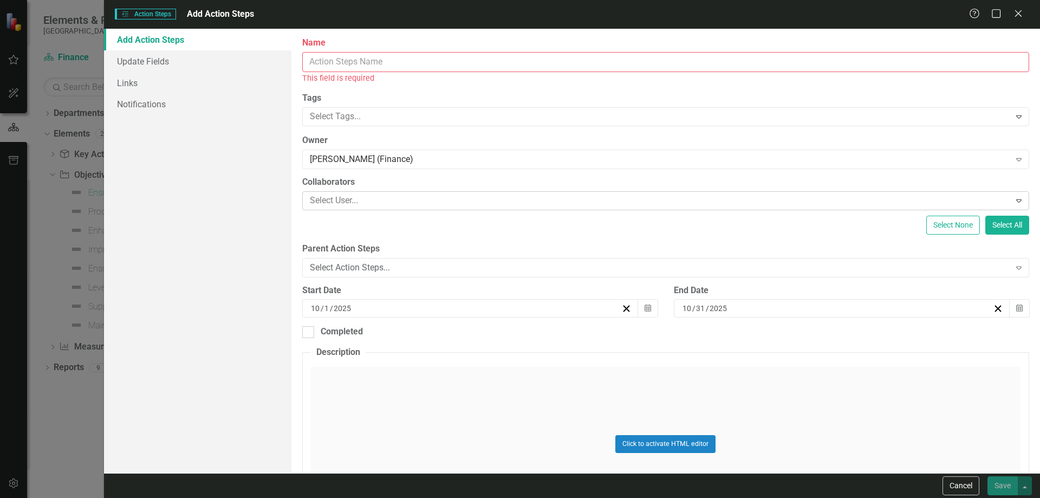
click at [366, 196] on div at bounding box center [657, 200] width 705 height 15
click at [447, 160] on div "[PERSON_NAME] (Finance)" at bounding box center [660, 159] width 700 height 12
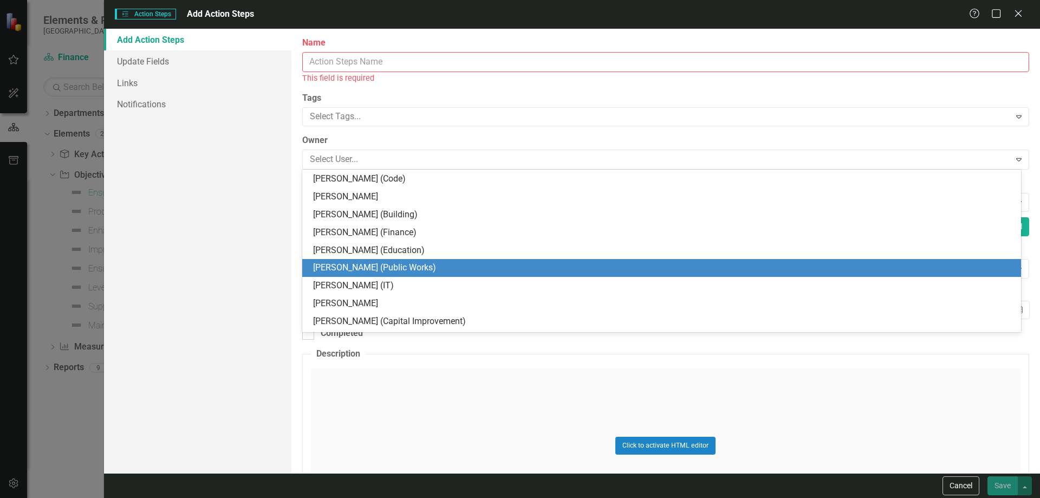
scroll to position [0, 0]
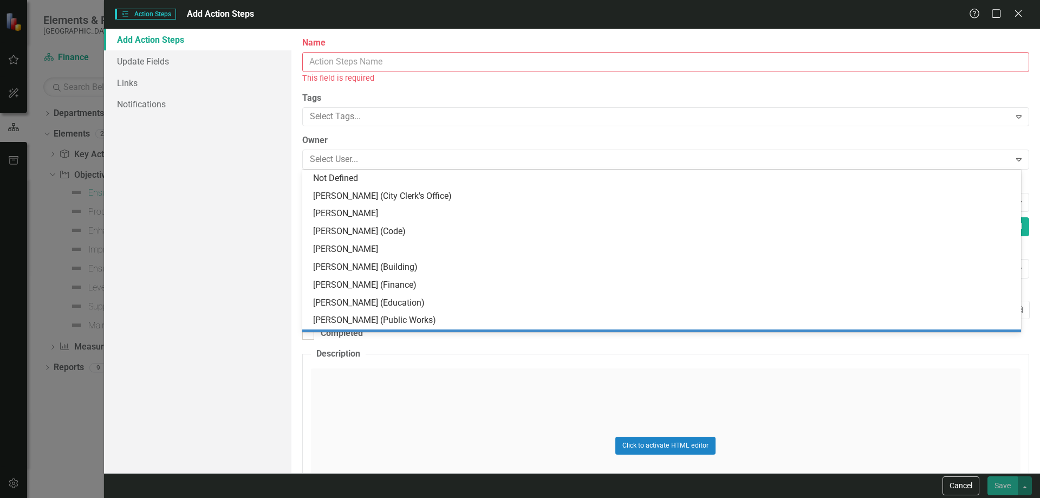
click at [884, 379] on div "Click to activate HTML editor" at bounding box center [666, 445] width 710 height 154
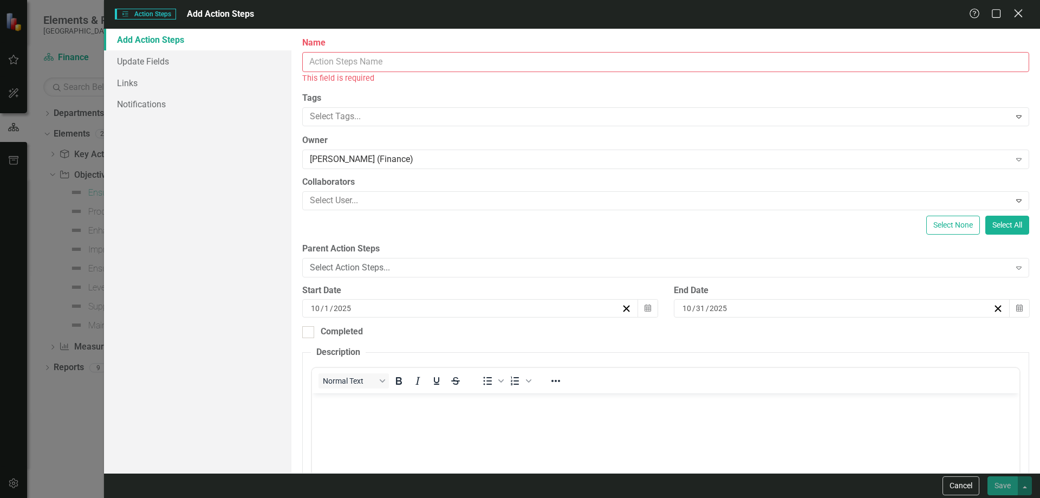
click at [1018, 11] on icon "Close" at bounding box center [1018, 13] width 14 height 10
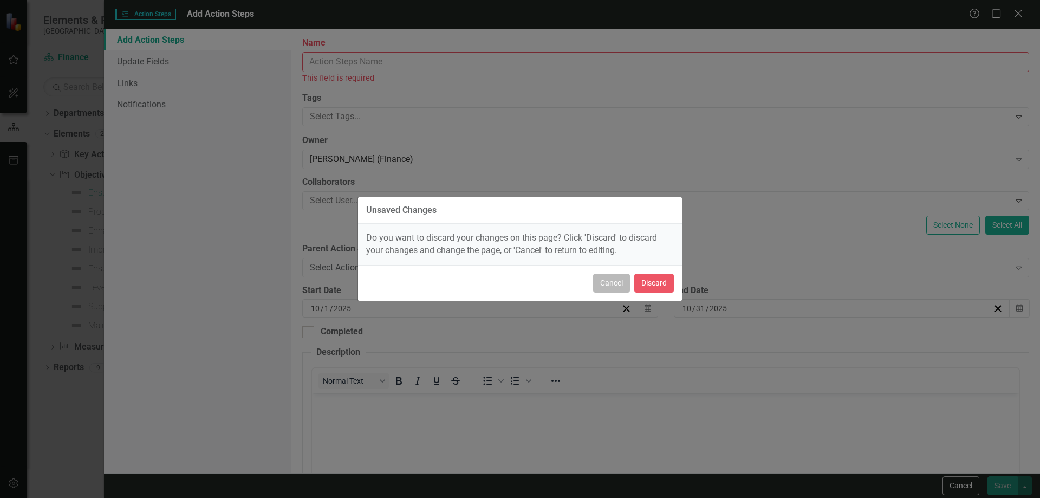
click at [618, 286] on button "Cancel" at bounding box center [611, 283] width 37 height 19
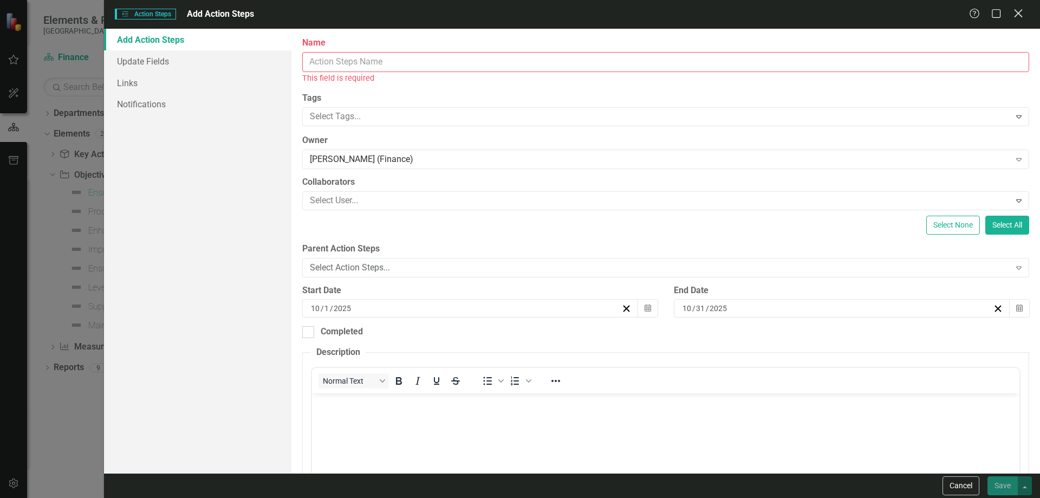
click at [1018, 15] on icon at bounding box center [1018, 13] width 8 height 8
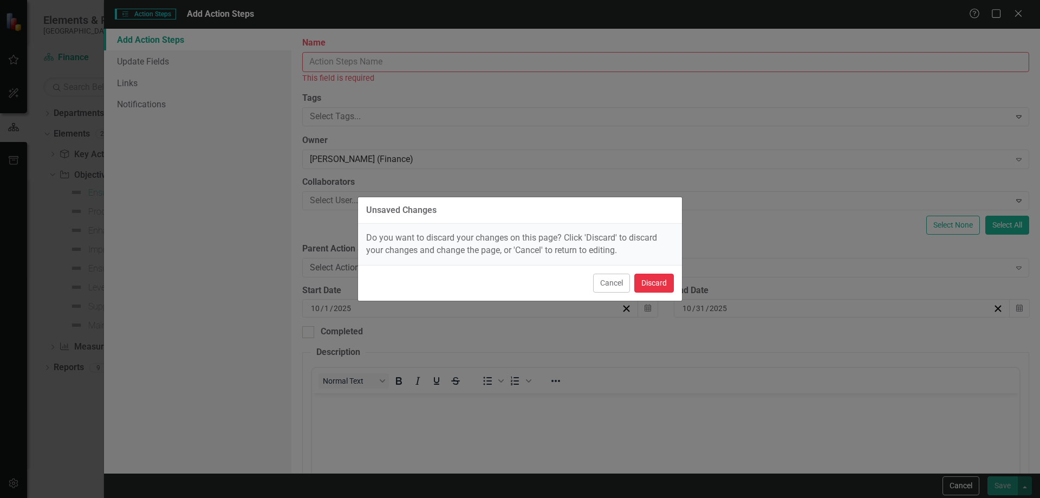
click at [662, 279] on button "Discard" at bounding box center [654, 283] width 40 height 19
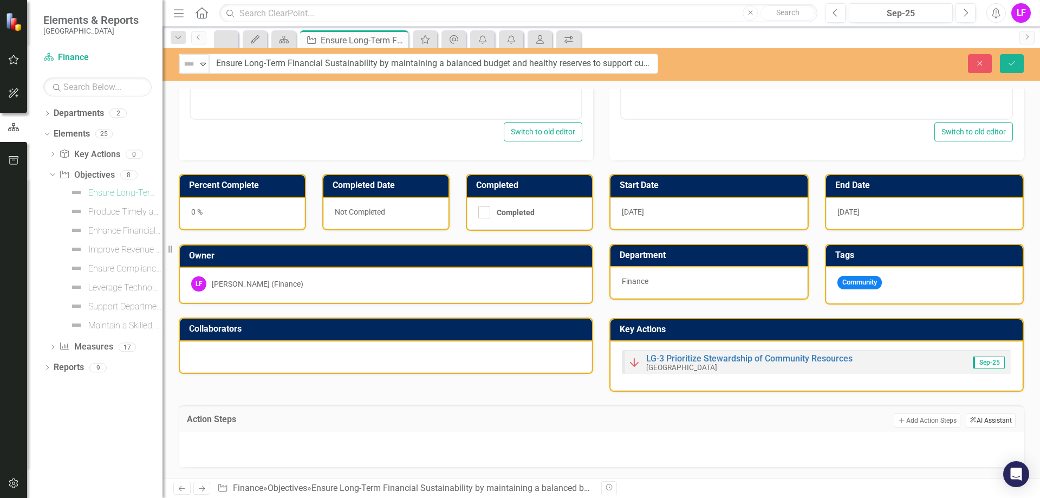
click at [984, 419] on button "ClearPoint AI AI Assistant" at bounding box center [991, 420] width 50 height 14
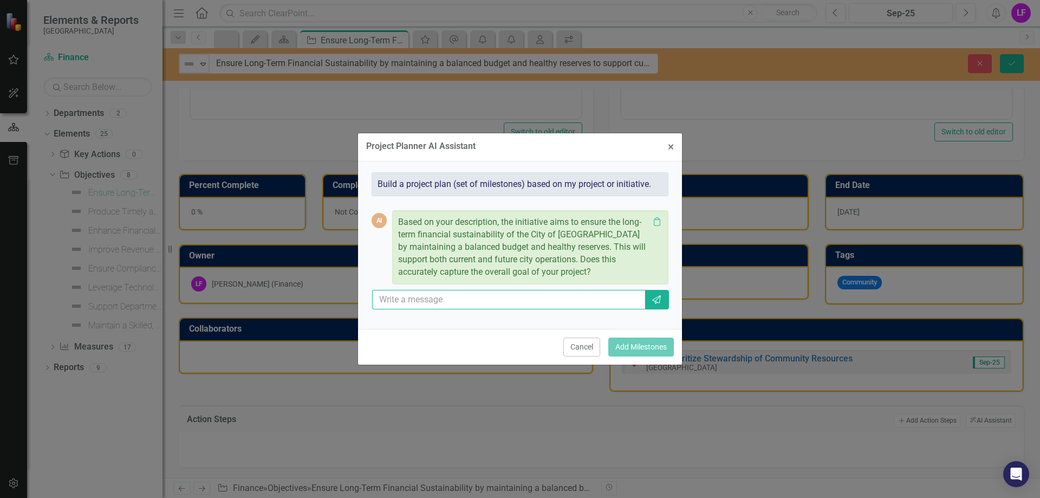
click at [491, 300] on input "text" at bounding box center [508, 300] width 273 height 20
type input "yes"
click at [657, 304] on button "Send" at bounding box center [656, 300] width 25 height 20
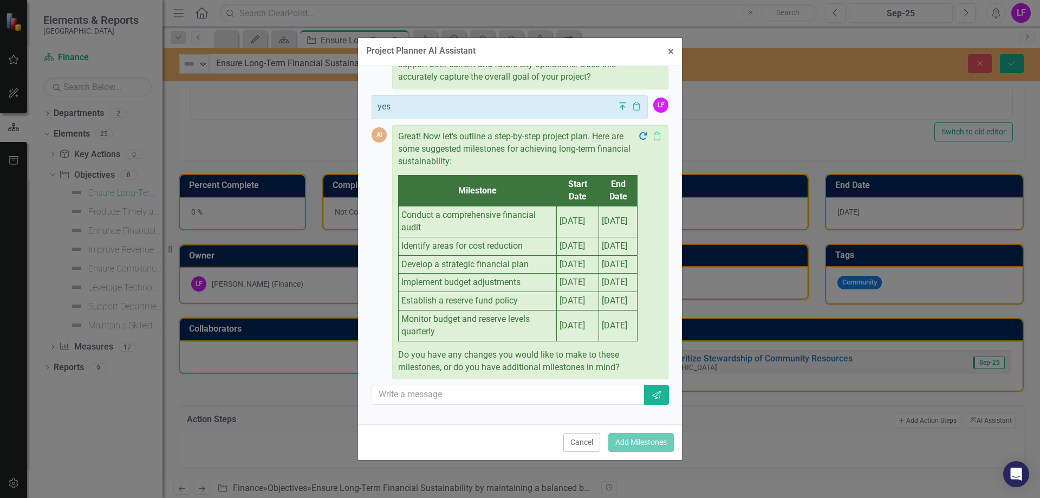
scroll to position [141, 0]
drag, startPoint x: 574, startPoint y: 446, endPoint x: 563, endPoint y: 430, distance: 19.8
click at [574, 446] on button "Cancel" at bounding box center [581, 442] width 37 height 19
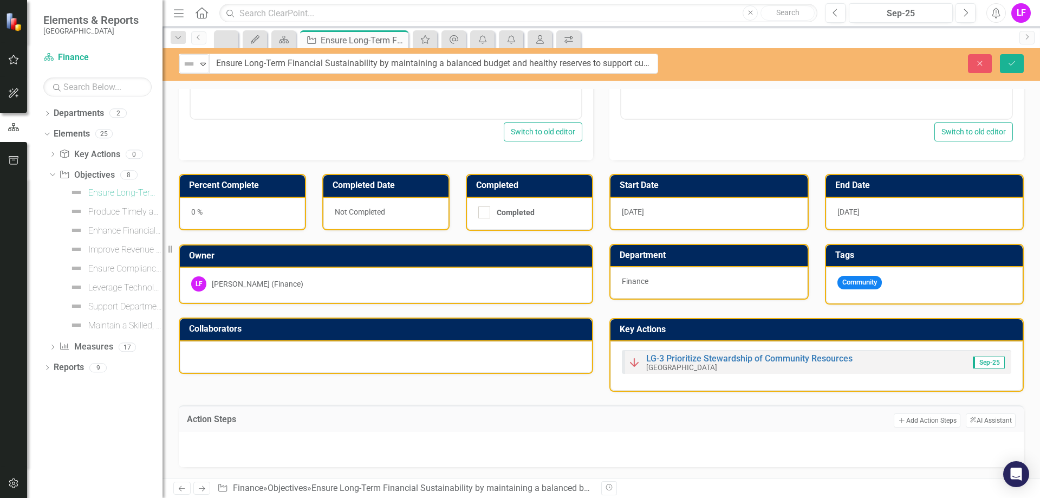
click at [758, 58] on div "Close Save" at bounding box center [856, 63] width 349 height 19
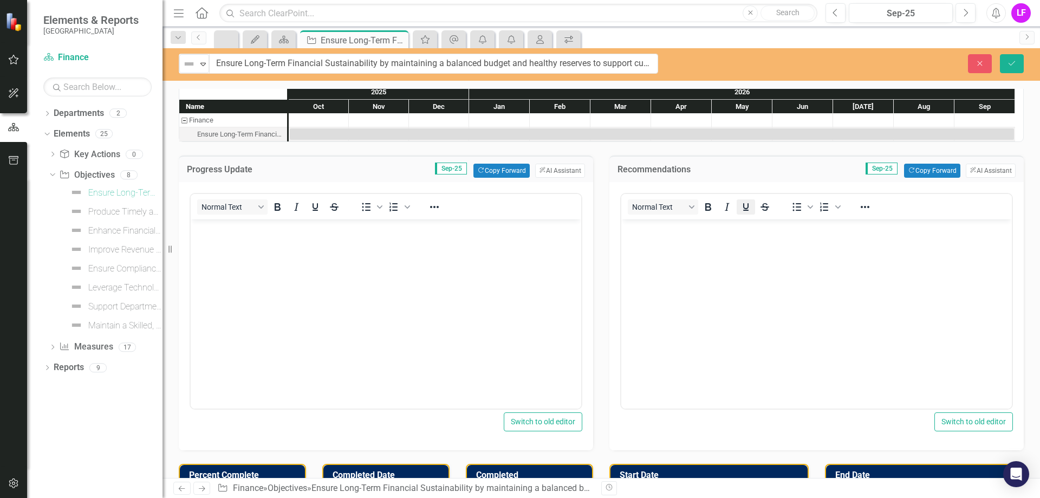
scroll to position [0, 0]
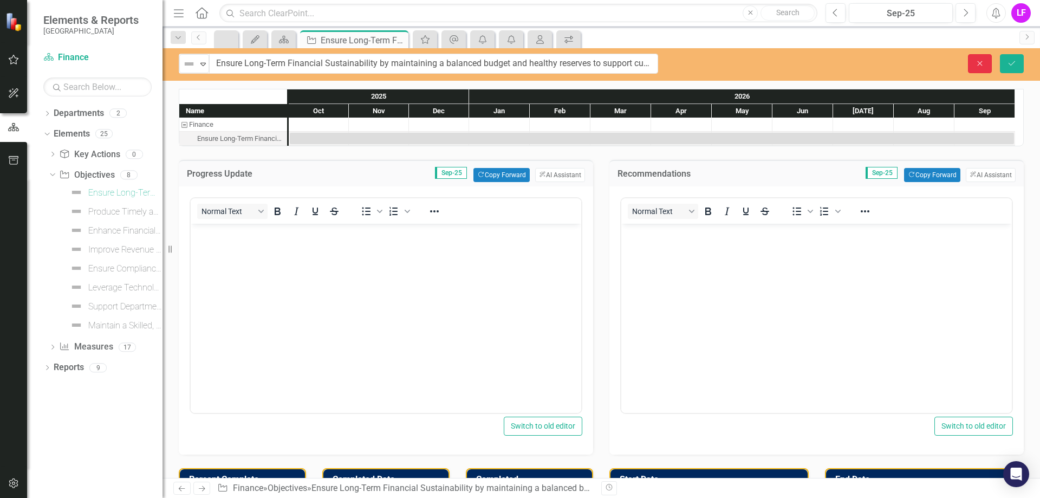
click at [980, 63] on icon "button" at bounding box center [980, 63] width 5 height 5
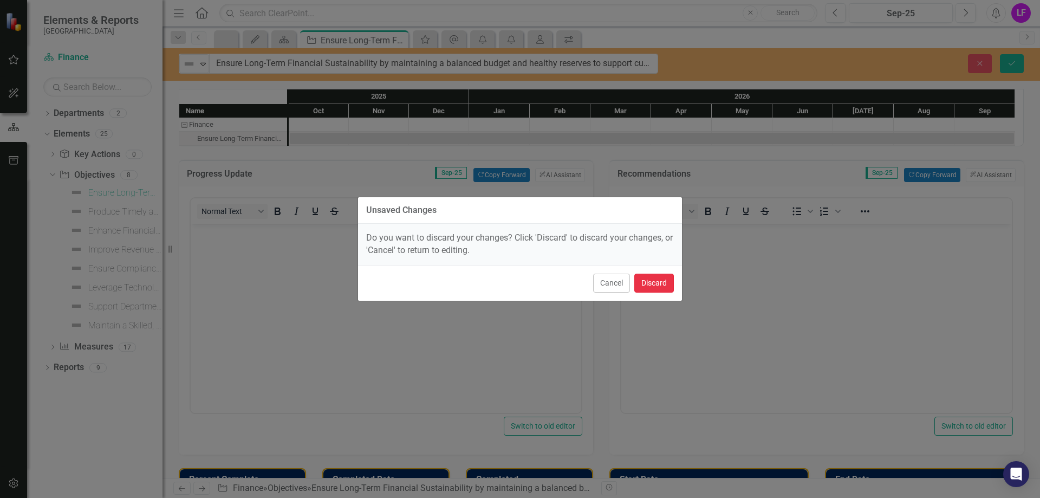
drag, startPoint x: 660, startPoint y: 279, endPoint x: 52, endPoint y: 62, distance: 645.4
click at [660, 279] on button "Discard" at bounding box center [654, 283] width 40 height 19
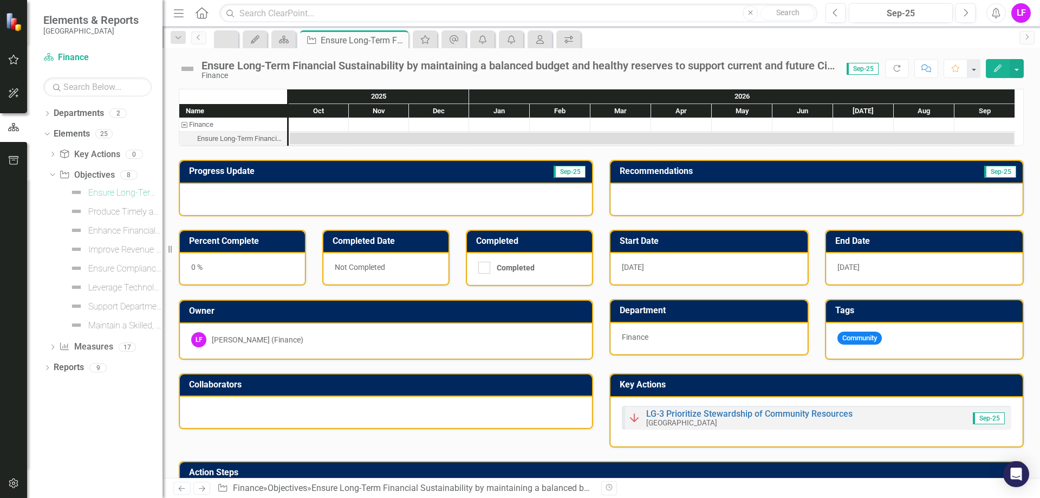
click at [320, 110] on div "Oct" at bounding box center [319, 111] width 60 height 14
click at [320, 111] on div "Oct" at bounding box center [319, 111] width 60 height 14
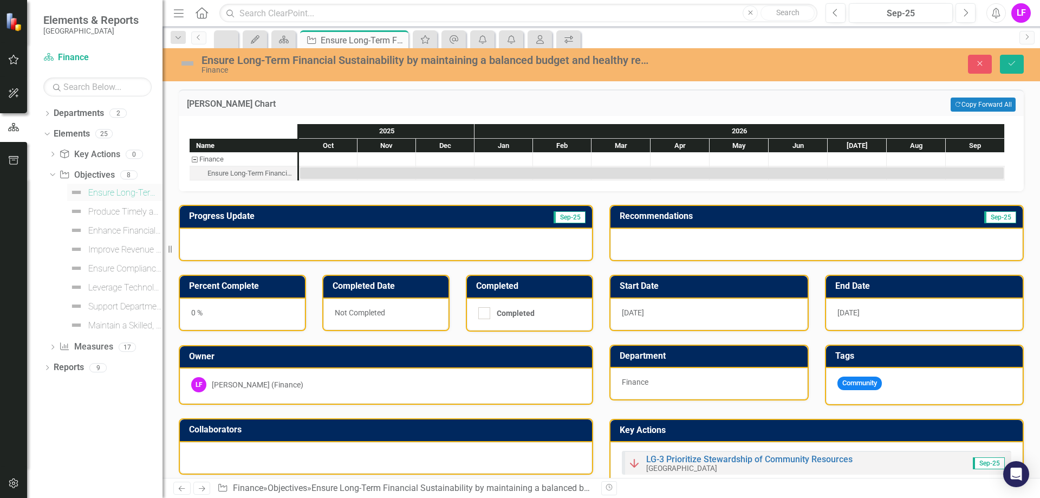
click at [114, 195] on div "Ensure Long-Term Financial Sustainability by maintaining a balanced budget and …" at bounding box center [125, 193] width 74 height 10
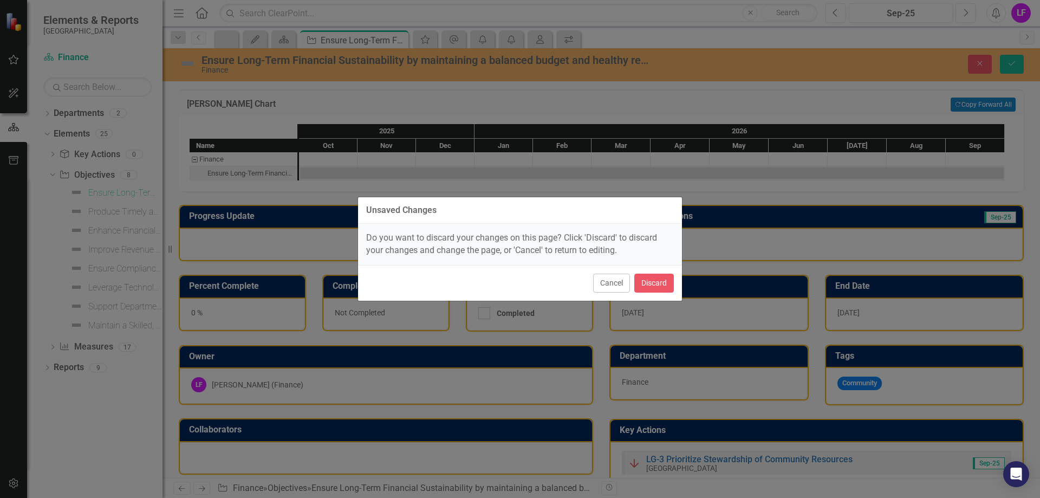
click at [394, 99] on div "Unsaved Changes Do you want to discard your changes on this page? Click 'Discar…" at bounding box center [519, 249] width 325 height 498
click at [278, 64] on div "Unsaved Changes Do you want to discard your changes on this page? Click 'Discar…" at bounding box center [520, 249] width 1040 height 498
click at [615, 282] on button "Cancel" at bounding box center [611, 283] width 37 height 19
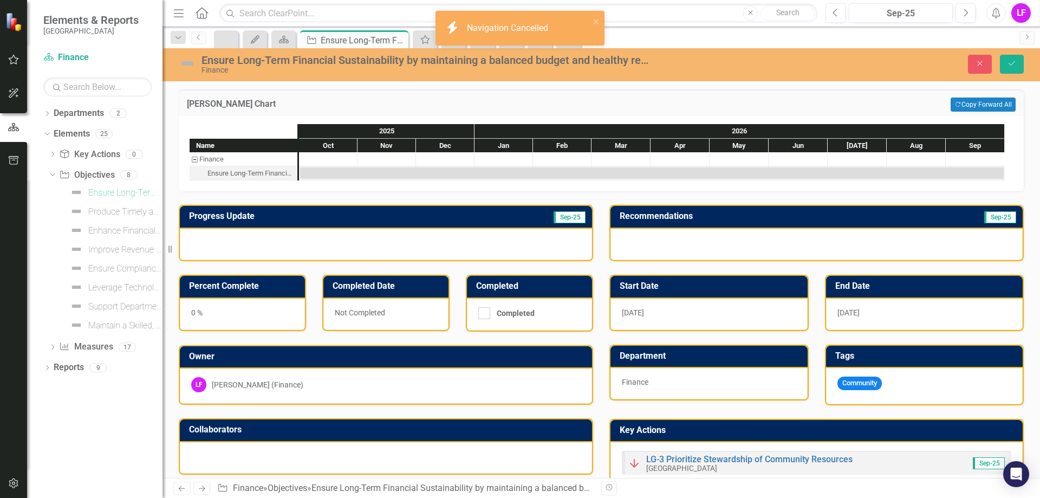
click at [317, 61] on div "Ensure Long-Term Financial Sustainability by maintaining a balanced budget and …" at bounding box center [426, 60] width 451 height 12
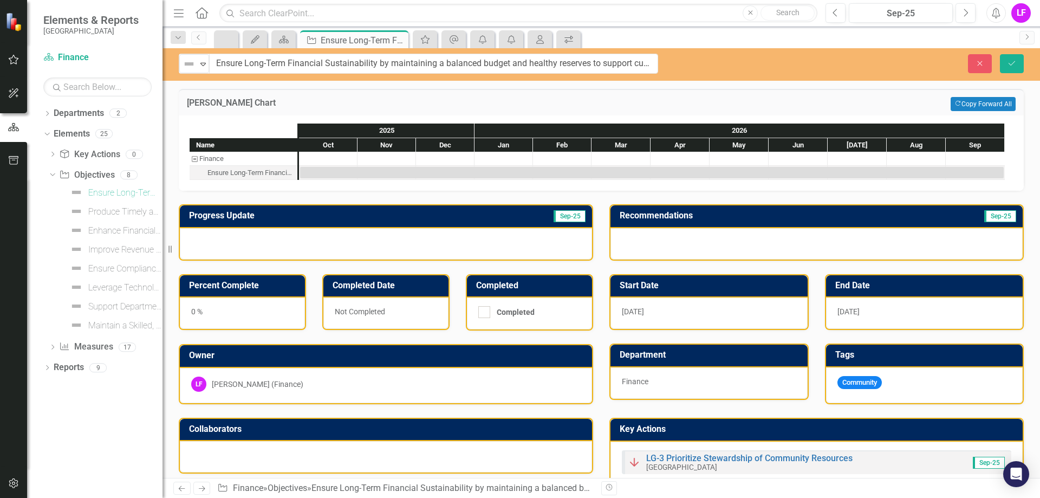
click at [571, 95] on div "[PERSON_NAME] Chart Copy Forward Copy Forward All" at bounding box center [601, 102] width 845 height 27
click at [376, 104] on h3 "[PERSON_NAME] Chart" at bounding box center [426, 103] width 478 height 10
click at [378, 104] on h3 "[PERSON_NAME] Chart" at bounding box center [426, 103] width 478 height 10
click at [970, 64] on button "Close" at bounding box center [980, 63] width 24 height 19
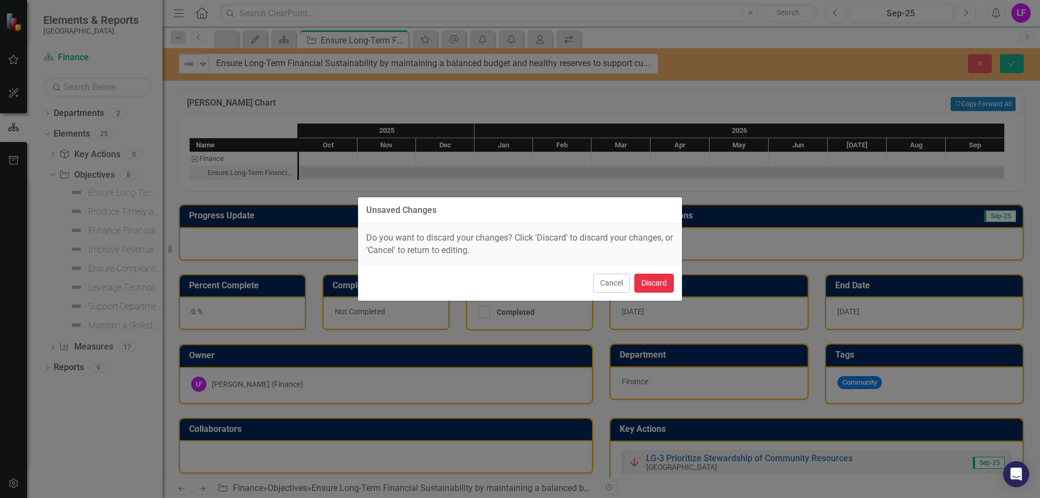
click at [664, 285] on button "Discard" at bounding box center [654, 283] width 40 height 19
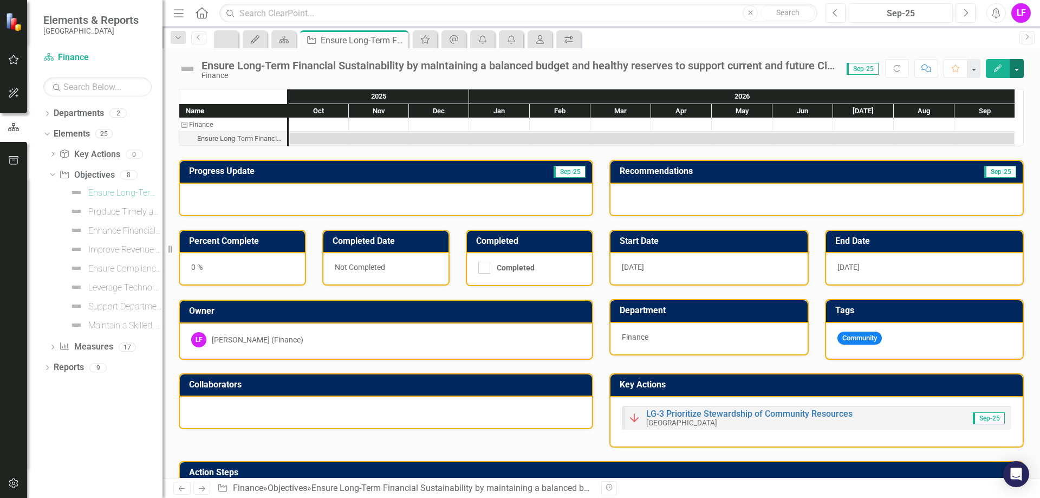
click at [1015, 71] on button "button" at bounding box center [1017, 68] width 14 height 19
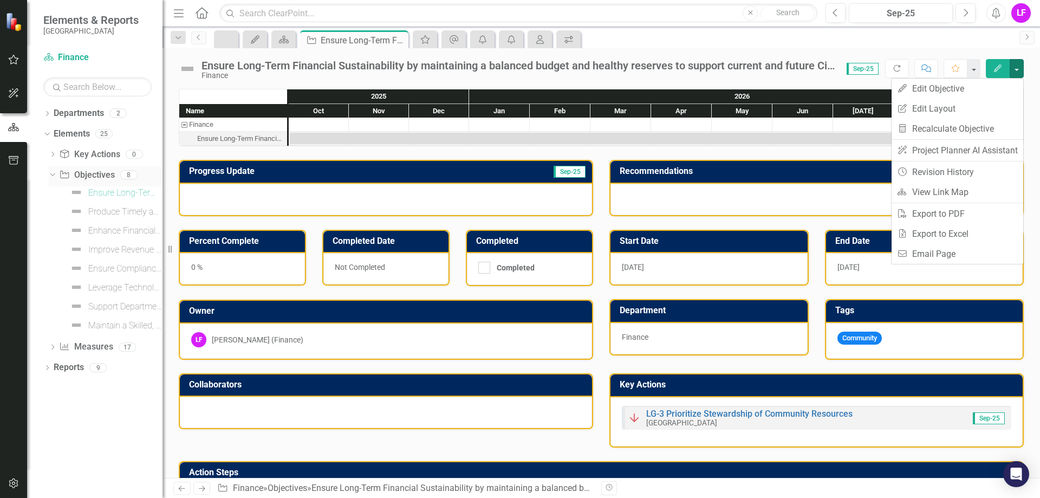
click at [96, 174] on link "Objective Objectives" at bounding box center [86, 175] width 55 height 12
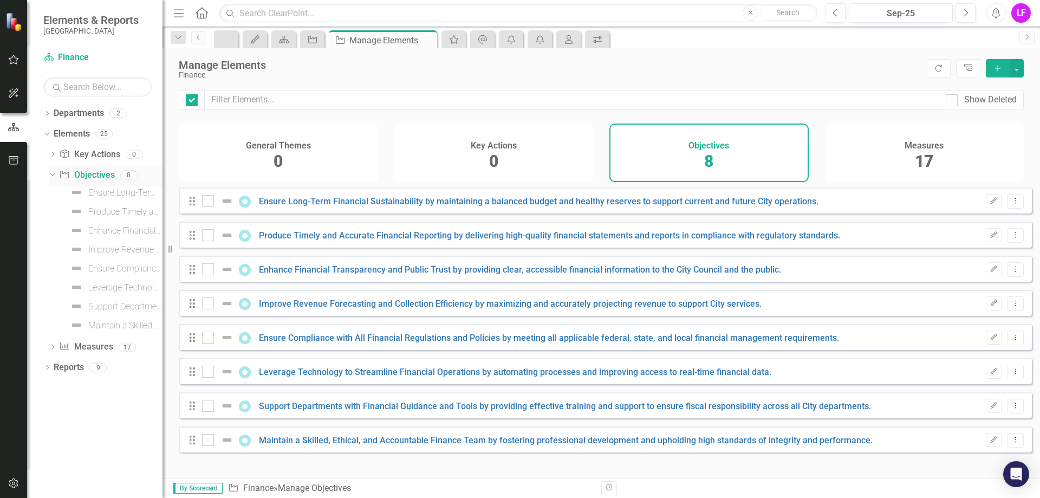
checkbox input "false"
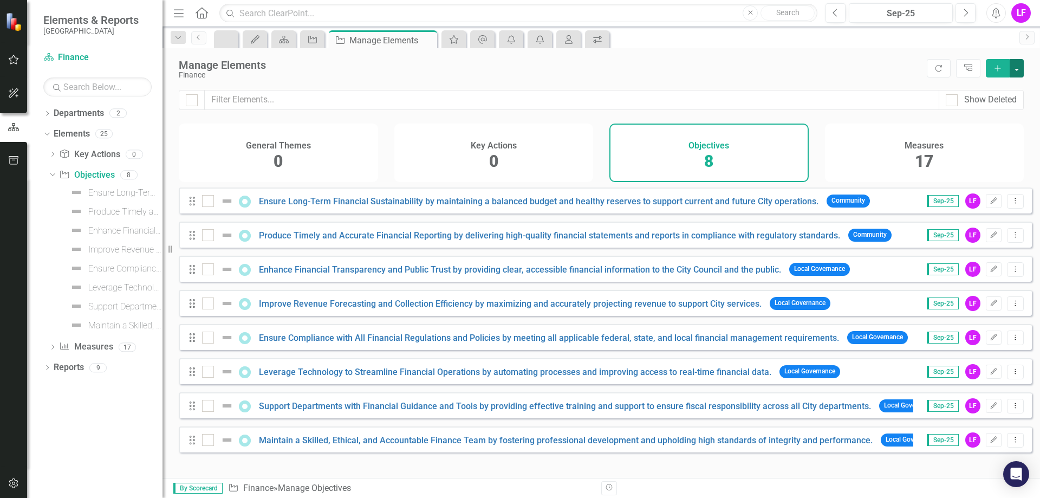
click at [1019, 68] on button "button" at bounding box center [1017, 68] width 14 height 18
click at [51, 344] on div "Dropdown" at bounding box center [53, 348] width 8 height 9
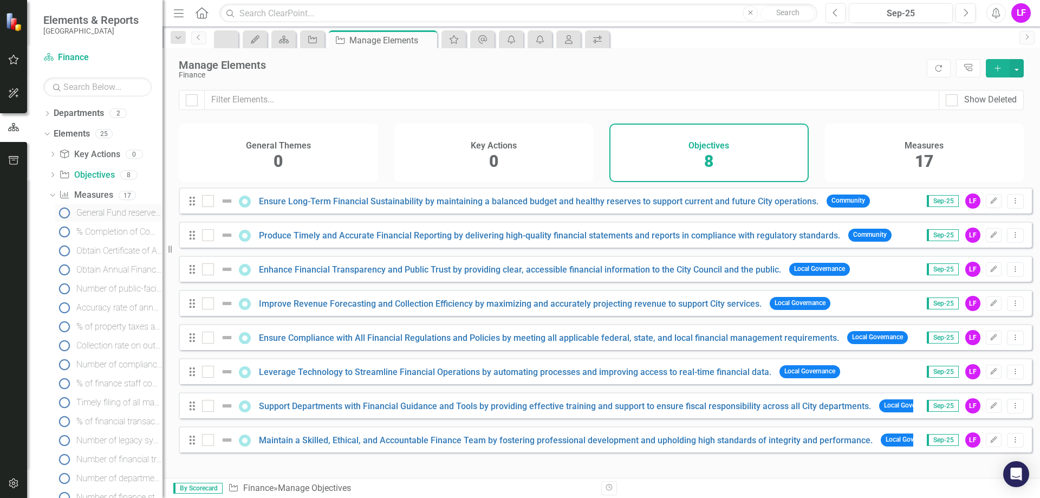
click at [109, 207] on link "General Fund reserve level as a % of annual operating expenditures" at bounding box center [108, 212] width 107 height 17
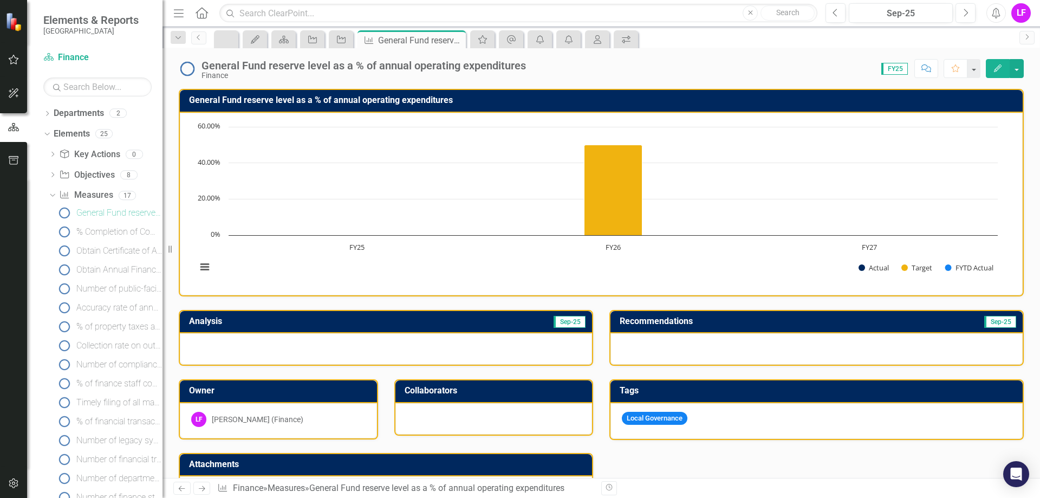
click at [213, 323] on h3 "Analysis" at bounding box center [288, 321] width 199 height 10
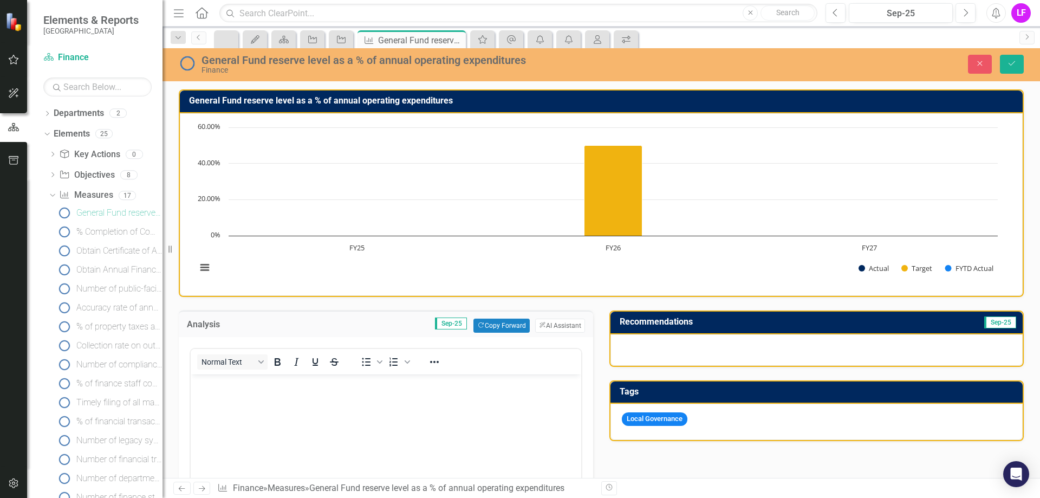
click at [658, 323] on h3 "Recommendations" at bounding box center [757, 322] width 274 height 10
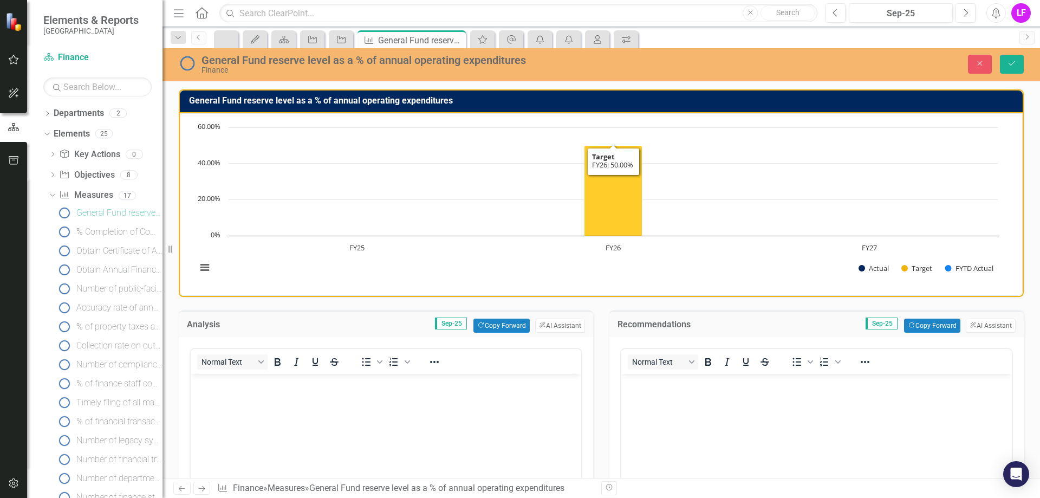
click at [615, 201] on icon "FY26, 50. Target." at bounding box center [613, 190] width 58 height 90
click at [976, 64] on icon "Close" at bounding box center [980, 64] width 10 height 8
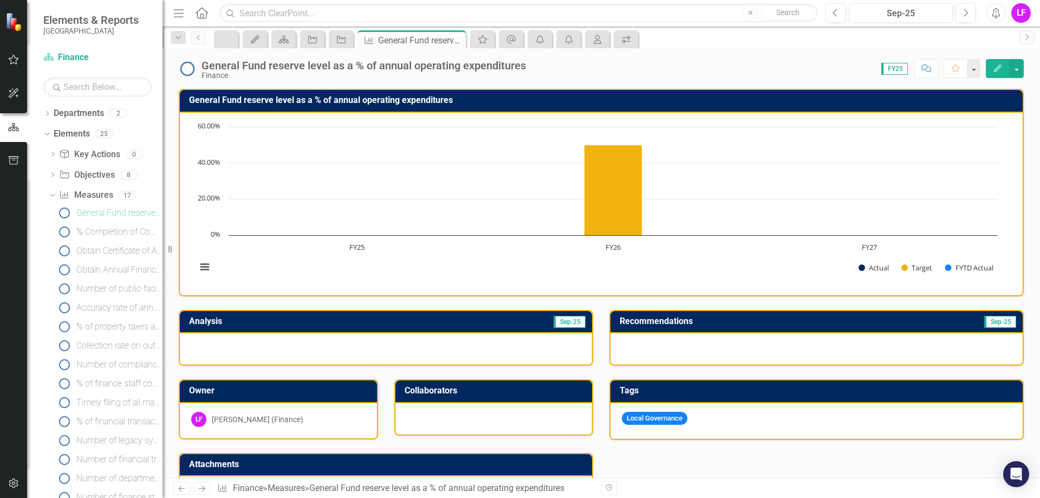
click at [478, 147] on rect "Interactive chart" at bounding box center [597, 202] width 812 height 162
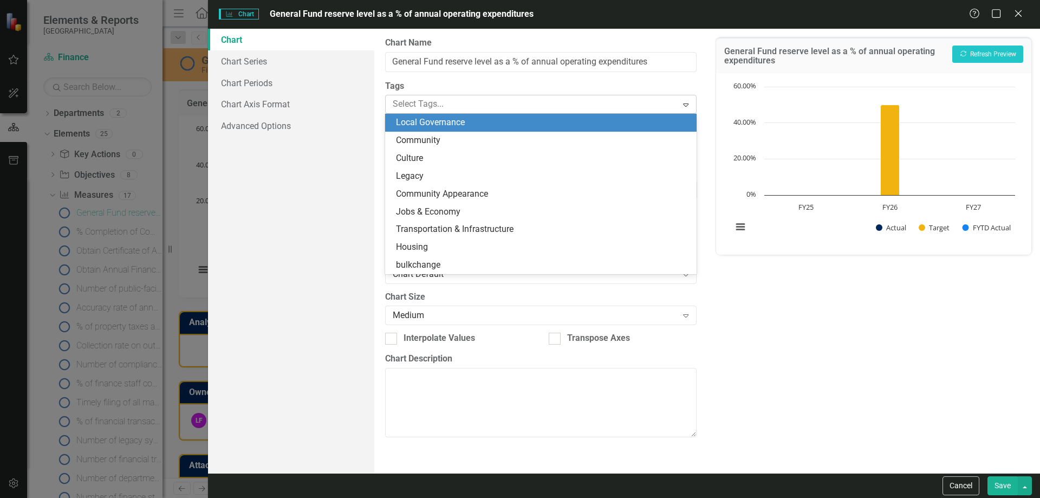
click at [507, 103] on div at bounding box center [532, 104] width 289 height 15
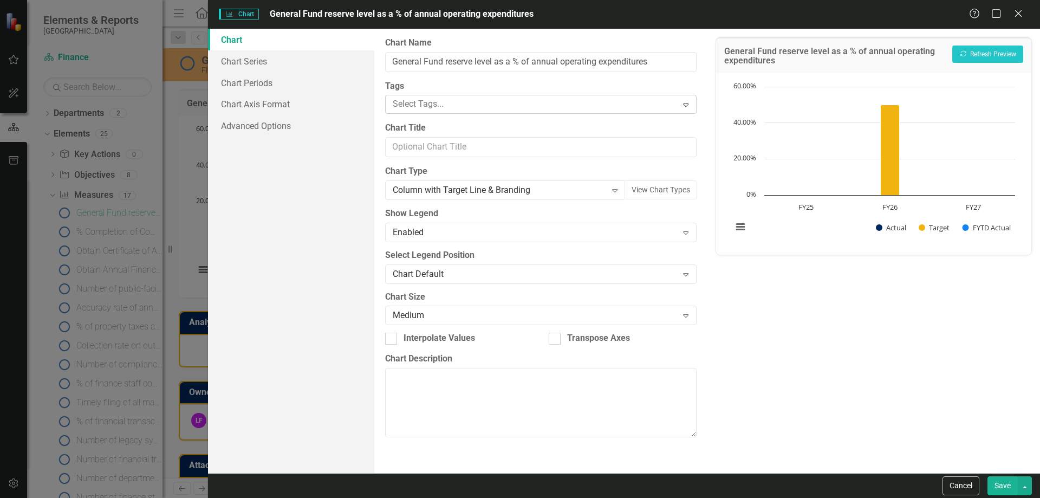
click at [509, 105] on div at bounding box center [532, 104] width 289 height 15
click at [470, 151] on input "Chart Title" at bounding box center [540, 147] width 311 height 20
click at [614, 188] on icon "Expand" at bounding box center [614, 190] width 11 height 9
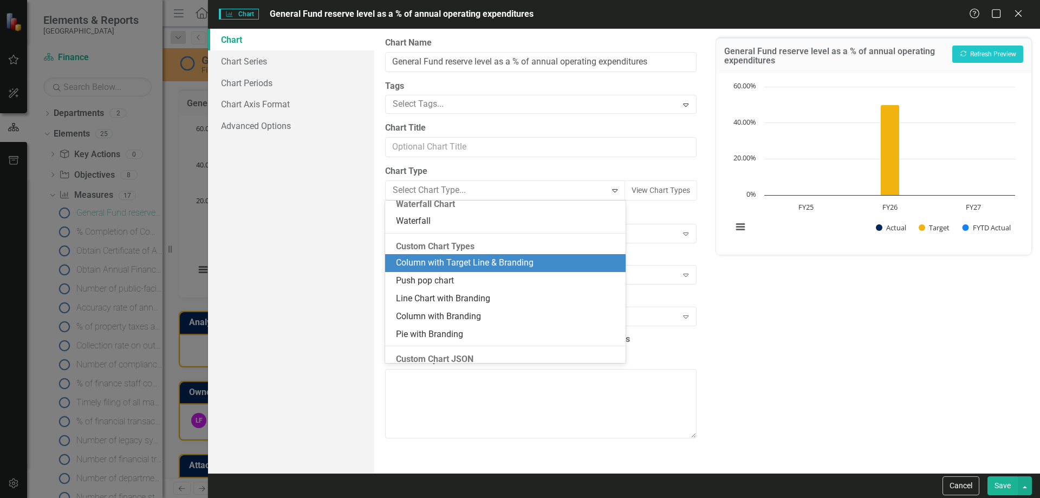
scroll to position [958, 0]
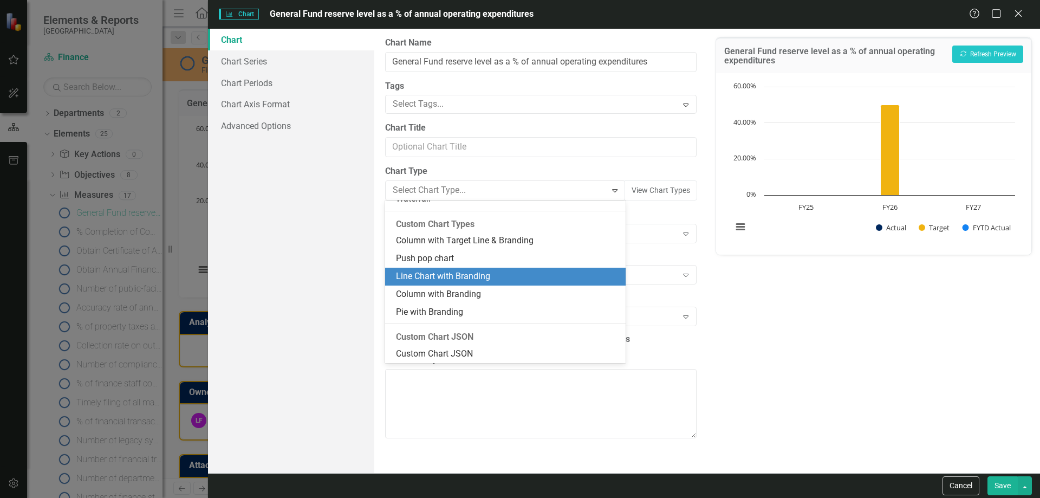
click at [454, 274] on div "Line Chart with Branding" at bounding box center [507, 276] width 223 height 12
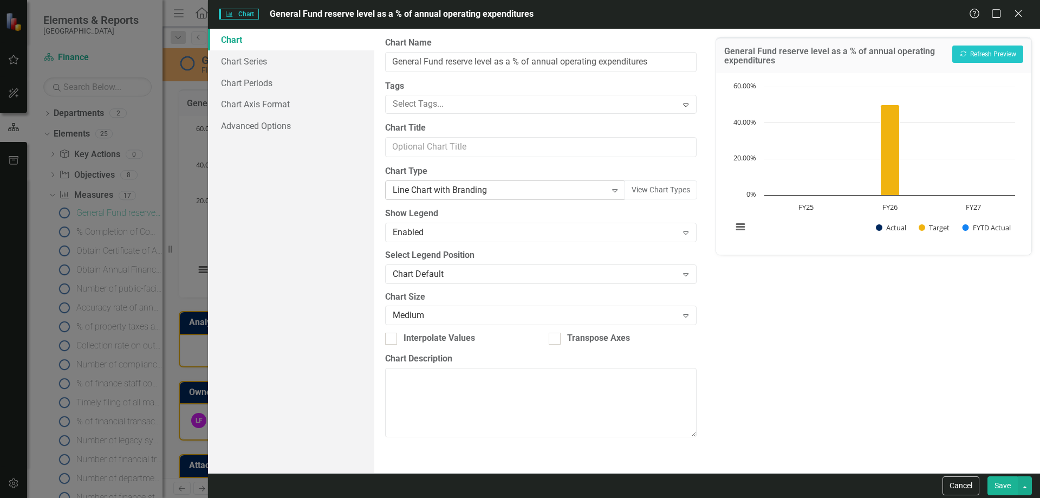
click at [613, 190] on icon at bounding box center [614, 190] width 5 height 3
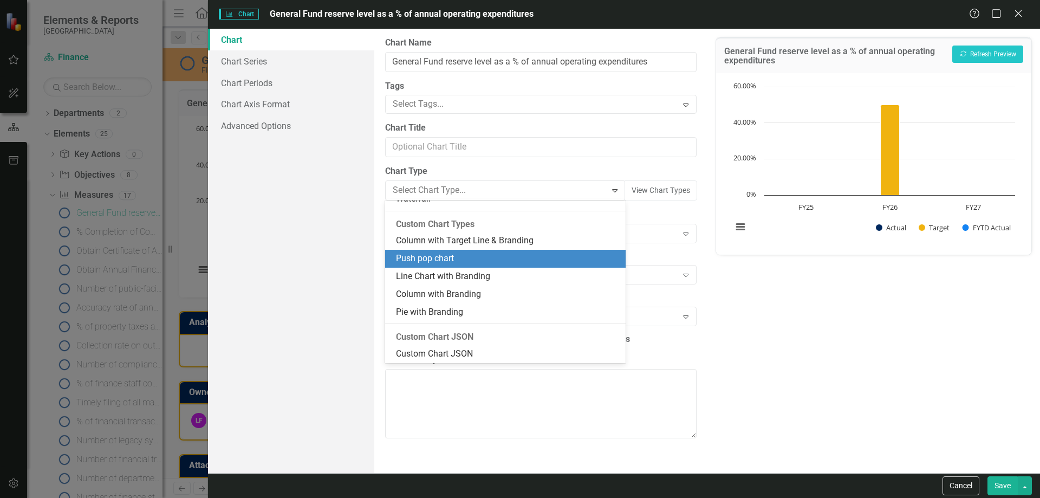
click at [472, 261] on div "Push pop chart" at bounding box center [507, 258] width 223 height 12
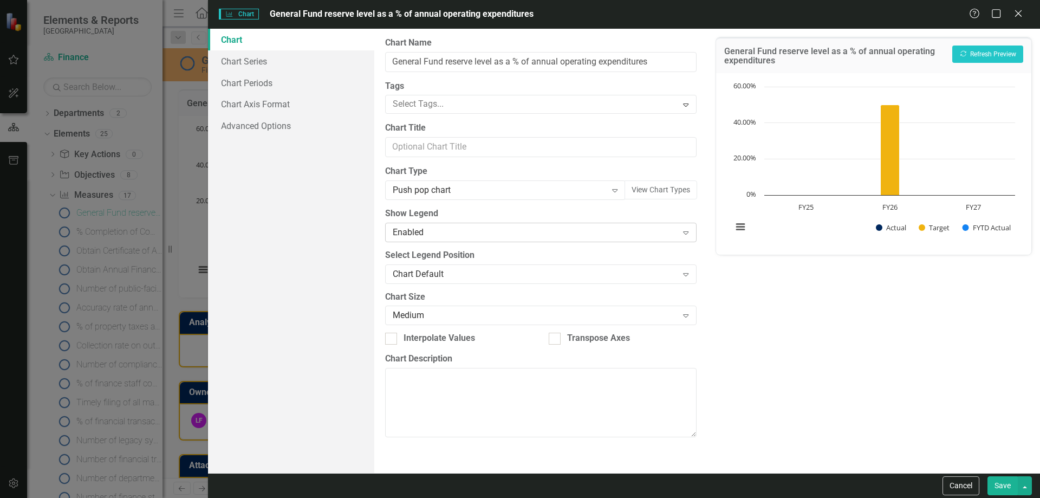
click at [570, 236] on div "Enabled" at bounding box center [535, 232] width 284 height 12
click at [489, 281] on div "Chart Default Expand" at bounding box center [540, 273] width 311 height 19
click at [794, 298] on div "General Fund reserve level as a % of annual operating expenditures Recalculate …" at bounding box center [873, 251] width 333 height 444
click at [983, 53] on button "Recalculate Refresh Preview" at bounding box center [987, 53] width 71 height 17
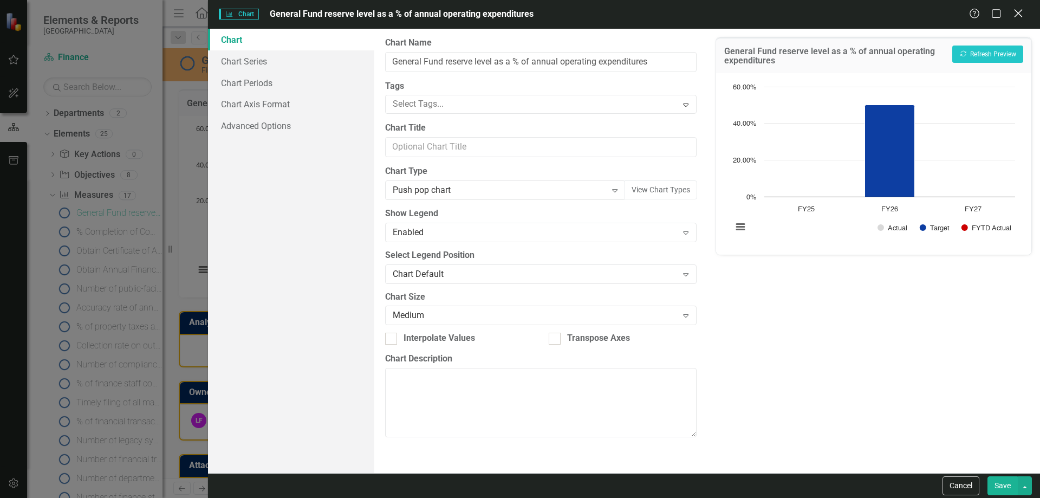
click at [1016, 11] on icon at bounding box center [1018, 13] width 8 height 8
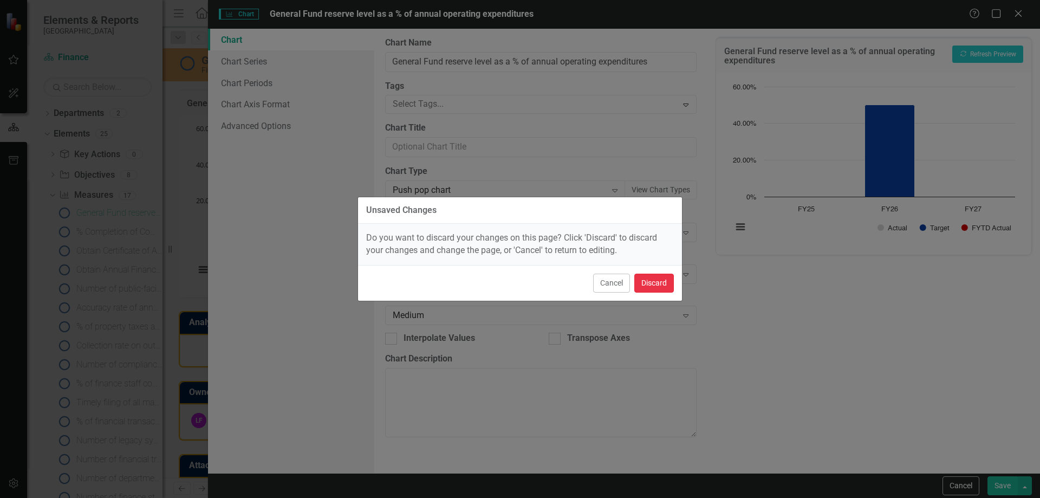
click at [660, 287] on button "Discard" at bounding box center [654, 283] width 40 height 19
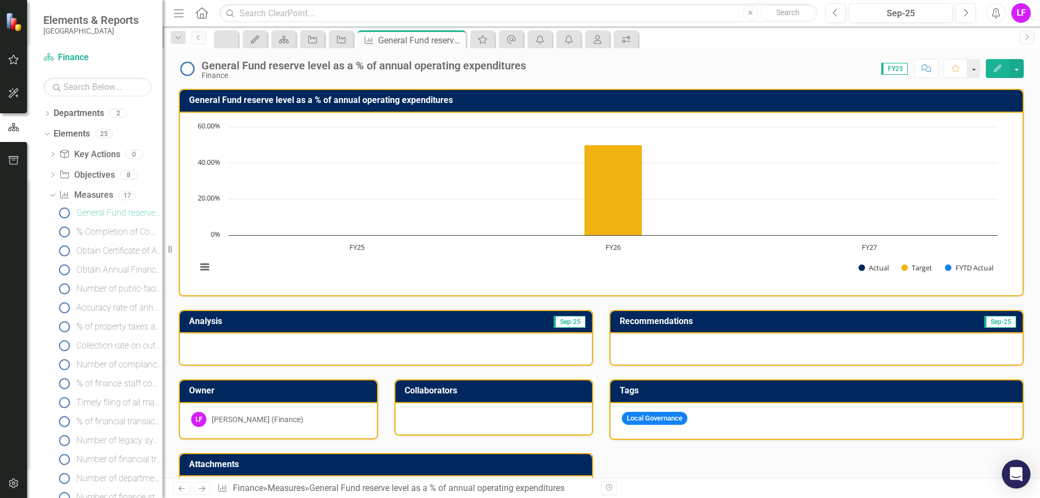
click at [1015, 471] on icon "Open Intercom Messenger" at bounding box center [1016, 474] width 12 height 14
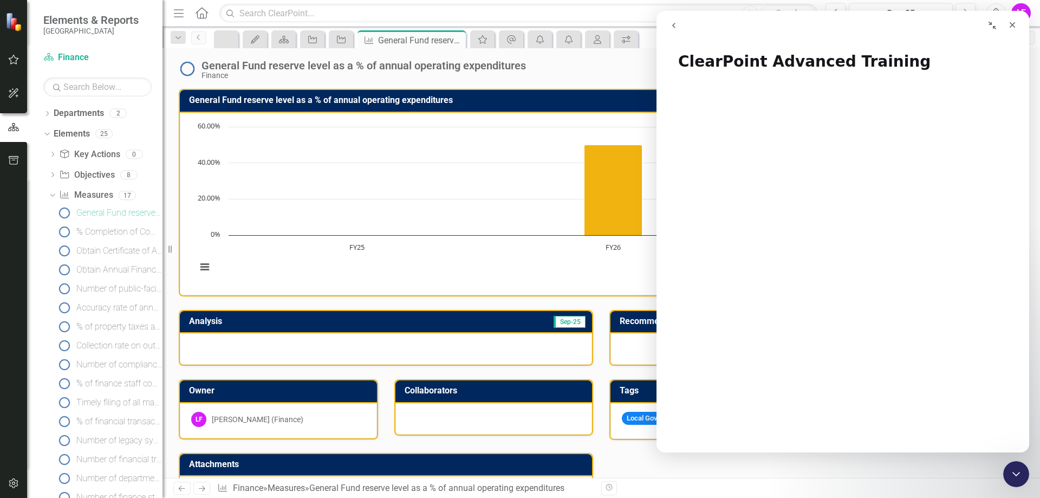
scroll to position [0, 0]
click at [1016, 22] on icon "Close" at bounding box center [1012, 25] width 9 height 9
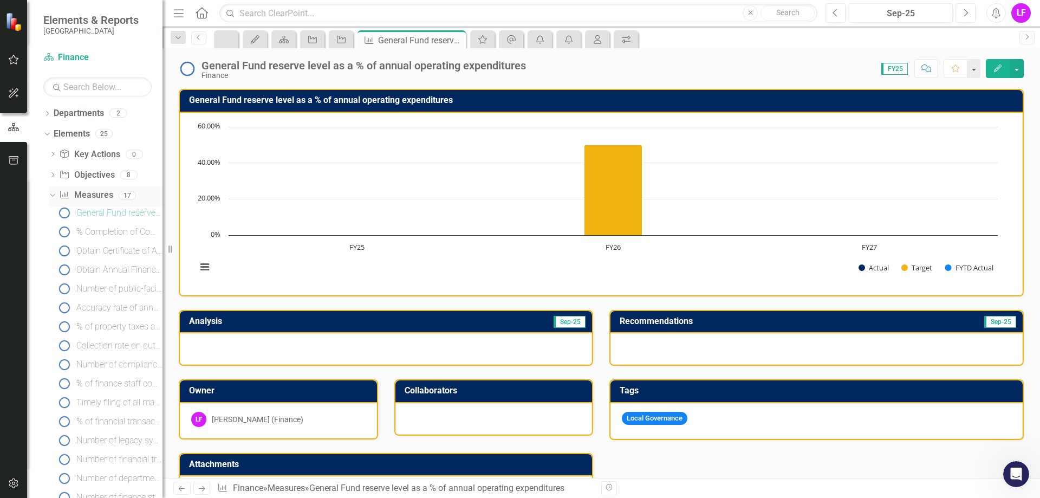
click at [51, 192] on icon "Dropdown" at bounding box center [51, 195] width 6 height 8
click at [48, 215] on icon "Dropdown" at bounding box center [47, 217] width 8 height 6
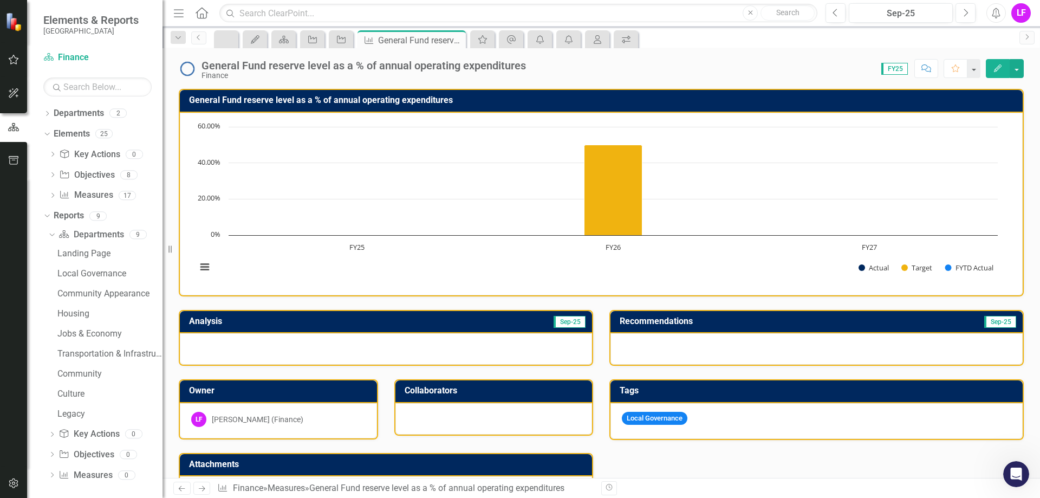
drag, startPoint x: 47, startPoint y: 212, endPoint x: 142, endPoint y: 68, distance: 172.5
click at [47, 211] on div "Dropdown Reports 9" at bounding box center [102, 217] width 119 height 21
click at [74, 54] on link "Department Finance" at bounding box center [97, 57] width 108 height 12
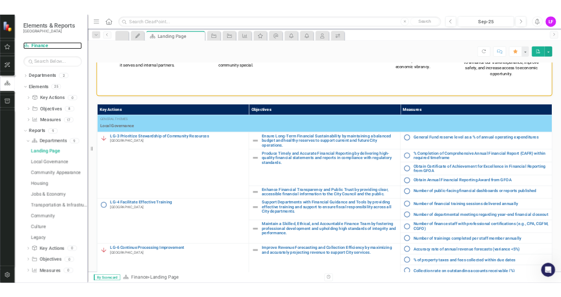
scroll to position [333, 0]
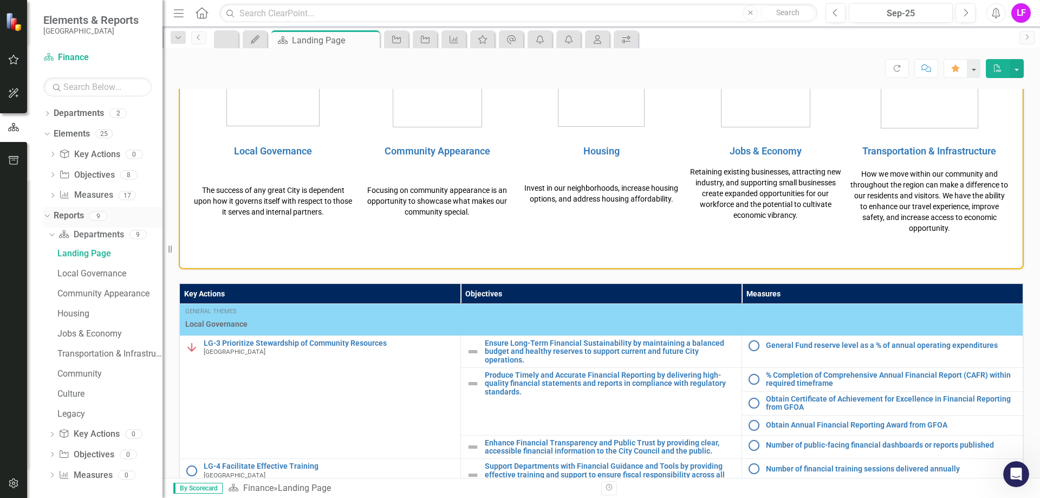
click at [48, 214] on icon "Dropdown" at bounding box center [46, 216] width 6 height 8
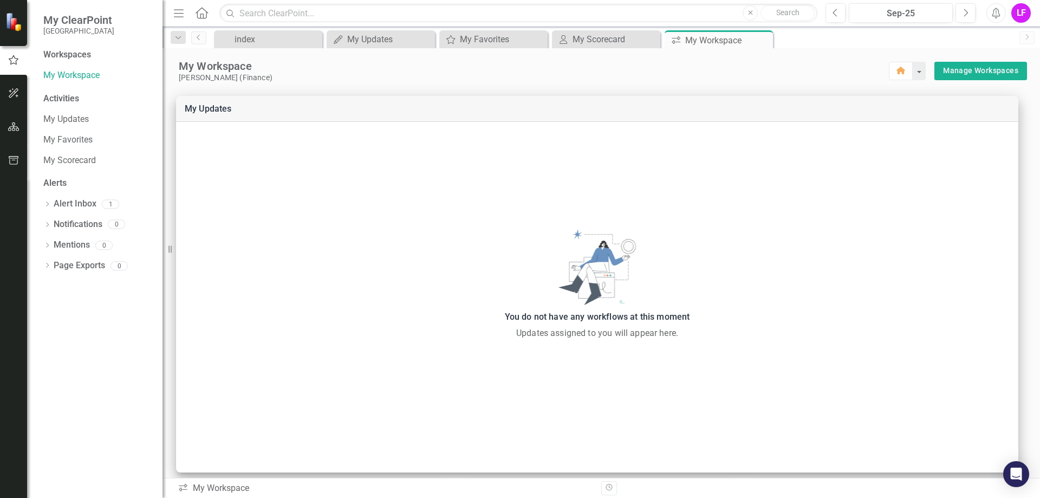
click at [1017, 12] on div "LF" at bounding box center [1020, 12] width 19 height 19
click at [987, 35] on link "User Edit Profile" at bounding box center [988, 33] width 86 height 20
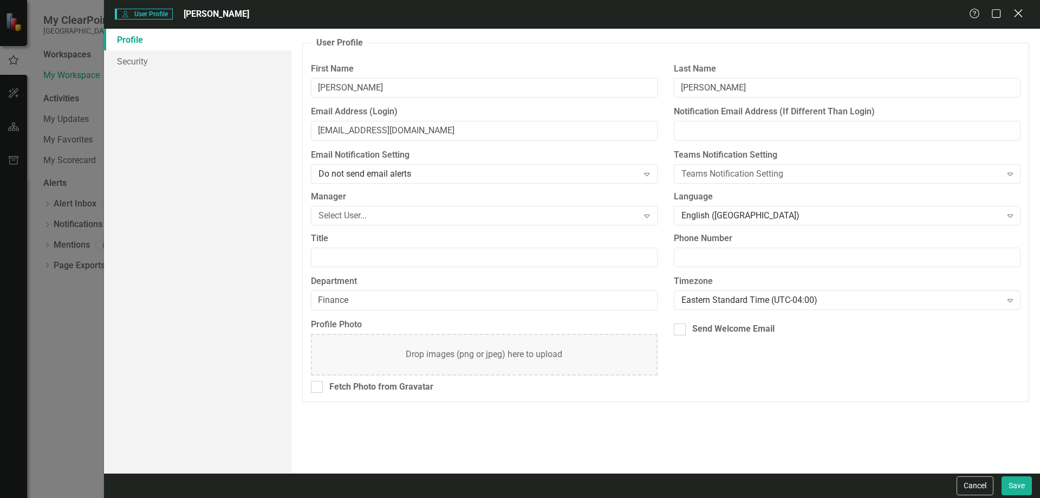
click at [1015, 14] on icon "Close" at bounding box center [1018, 13] width 14 height 10
